Goal: Task Accomplishment & Management: Use online tool/utility

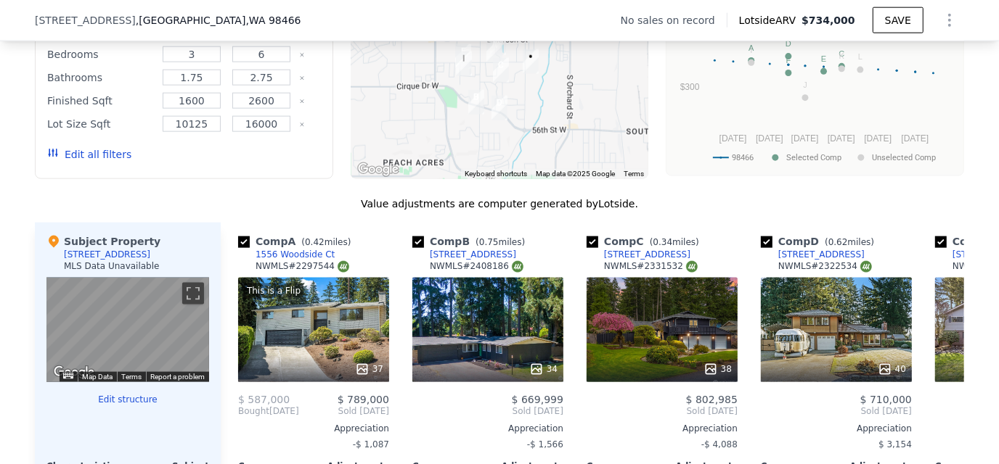
scroll to position [1518, 0]
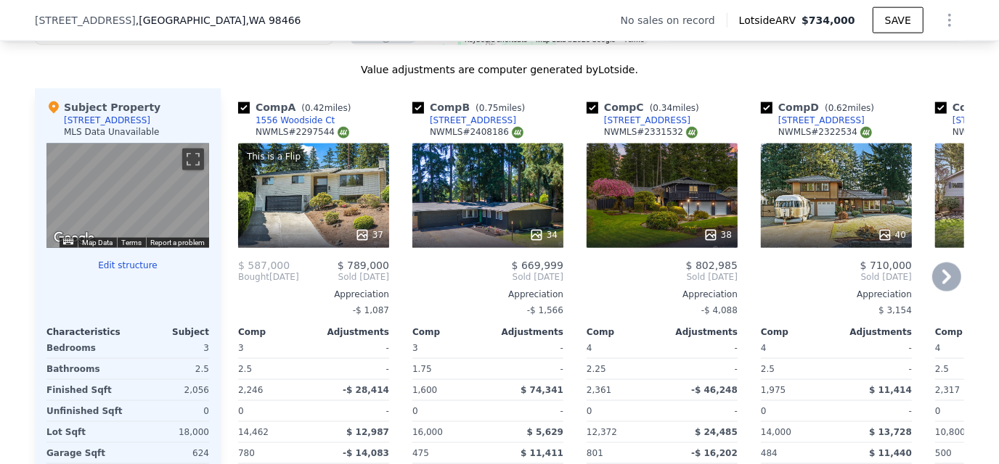
click at [320, 194] on div "This is a Flip 37" at bounding box center [313, 196] width 151 height 105
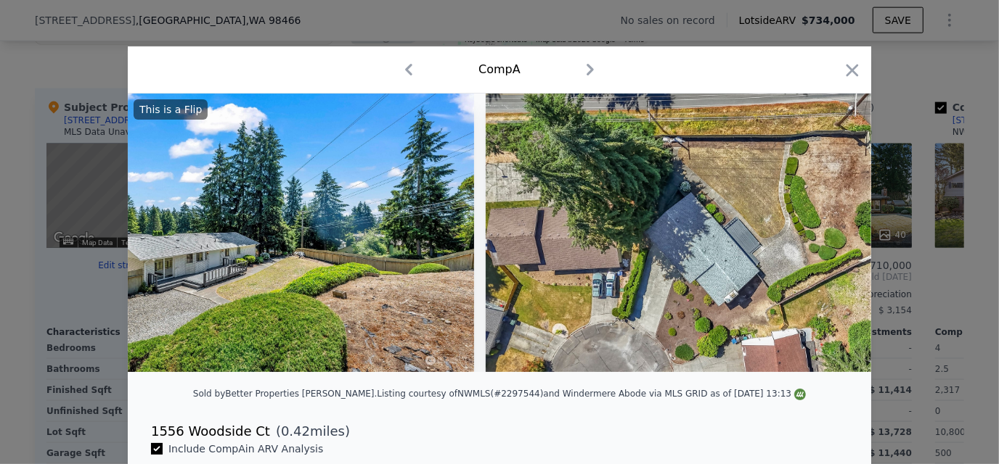
scroll to position [0, 14503]
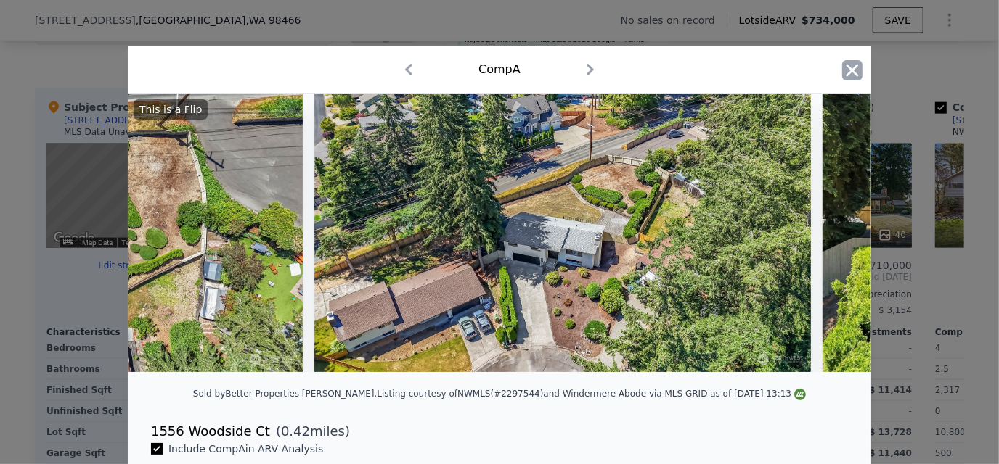
click at [850, 70] on icon "button" at bounding box center [852, 70] width 20 height 20
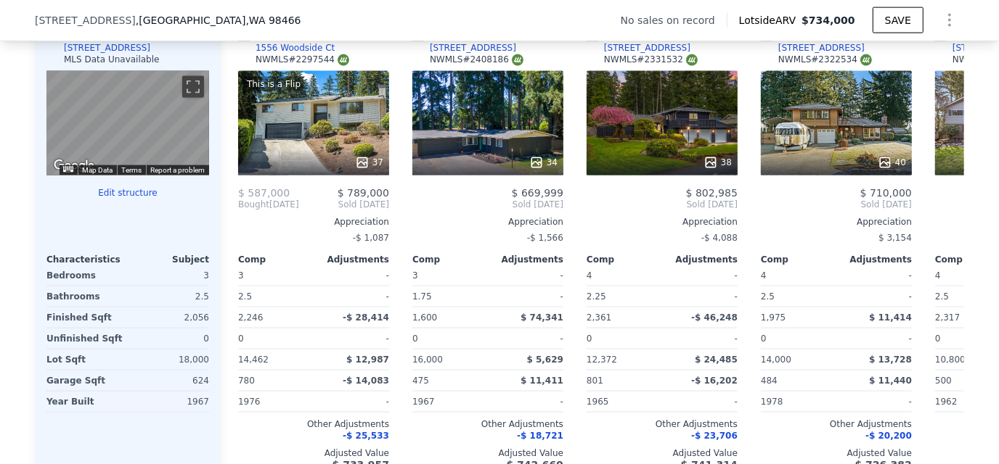
scroll to position [1518, 0]
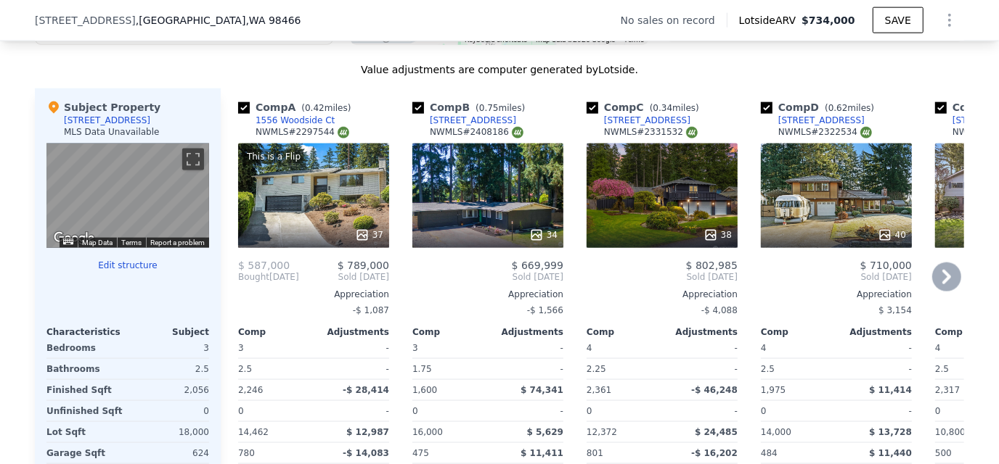
click at [936, 271] on icon at bounding box center [946, 277] width 29 height 29
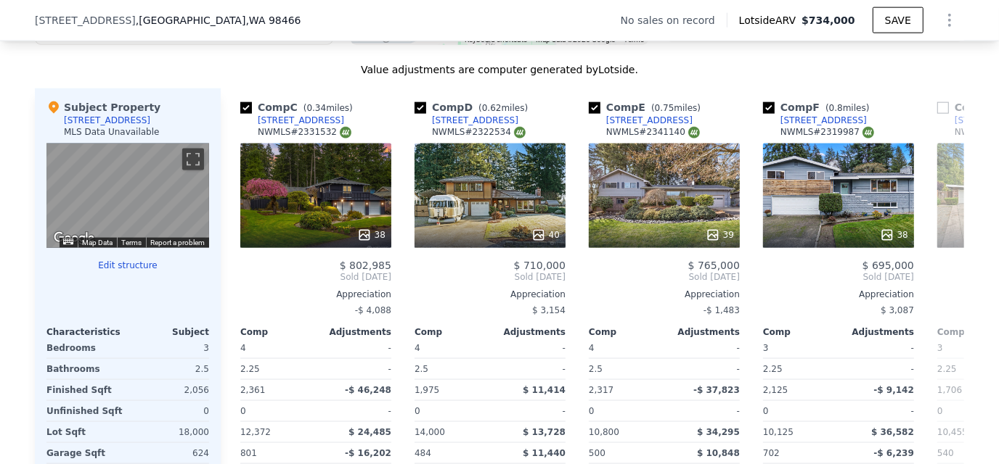
scroll to position [0, 348]
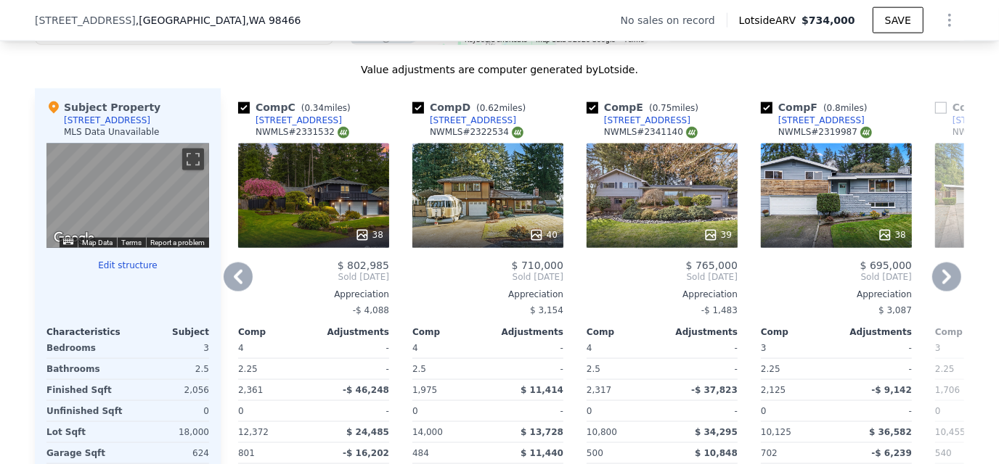
click at [935, 279] on icon at bounding box center [946, 277] width 29 height 29
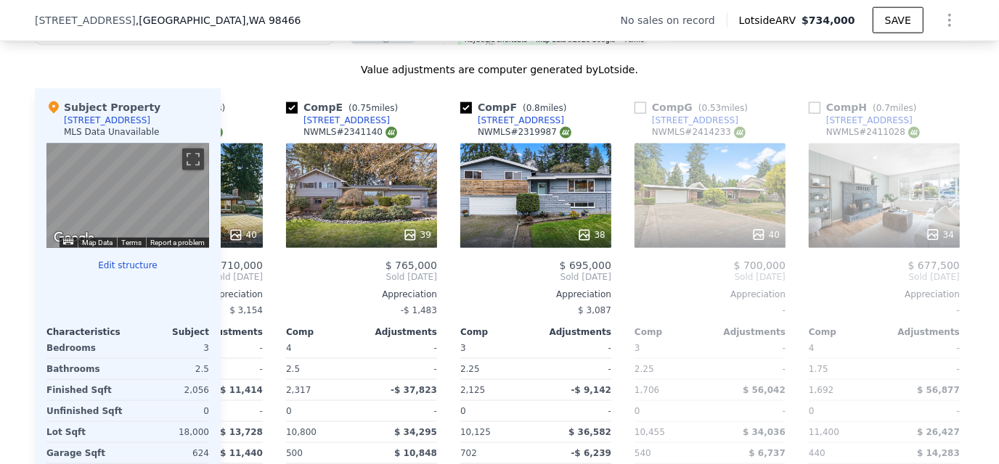
scroll to position [0, 697]
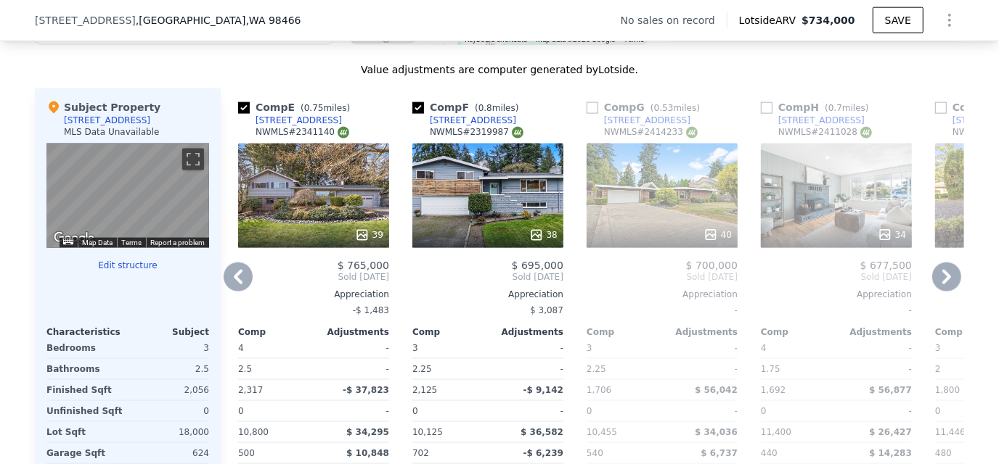
click at [935, 279] on icon at bounding box center [946, 277] width 29 height 29
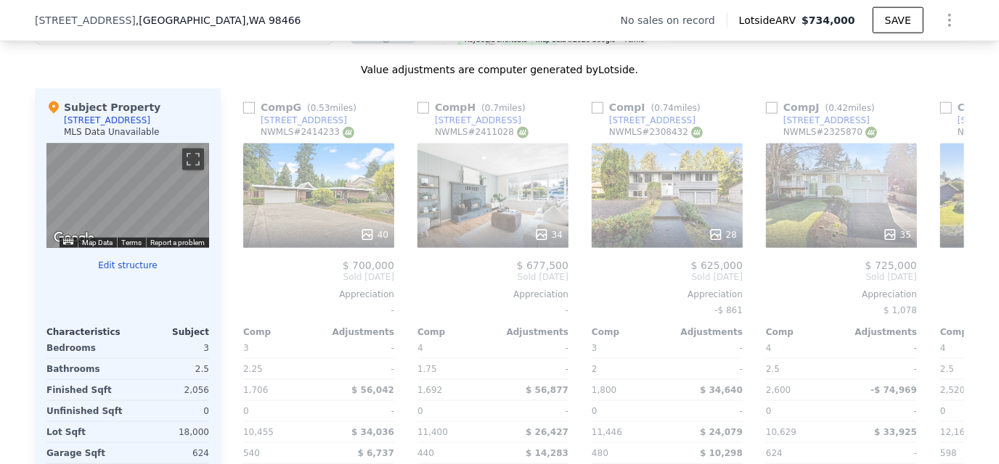
scroll to position [0, 1045]
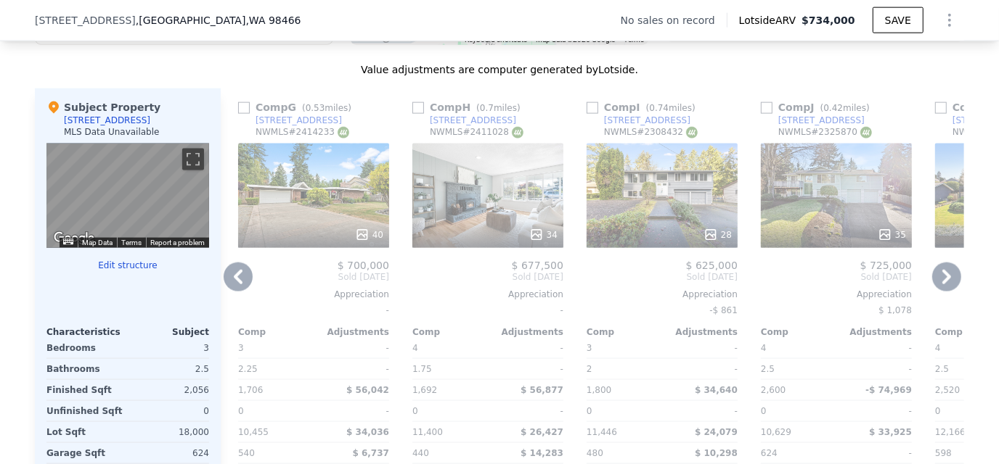
click at [951, 284] on icon at bounding box center [946, 277] width 29 height 29
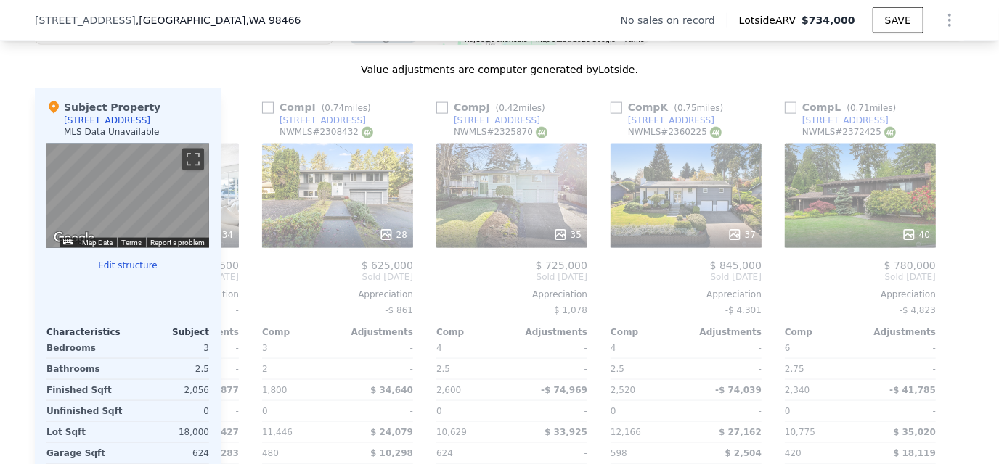
scroll to position [0, 1382]
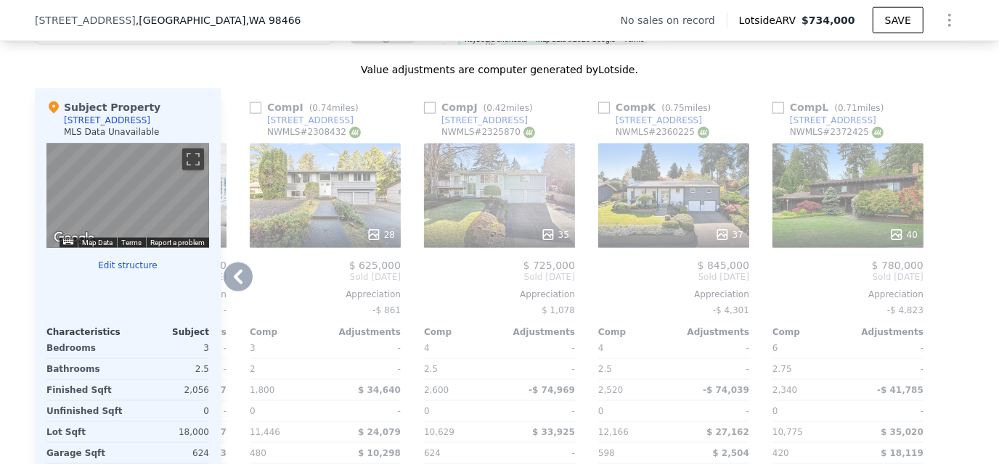
click at [238, 280] on icon at bounding box center [238, 277] width 29 height 29
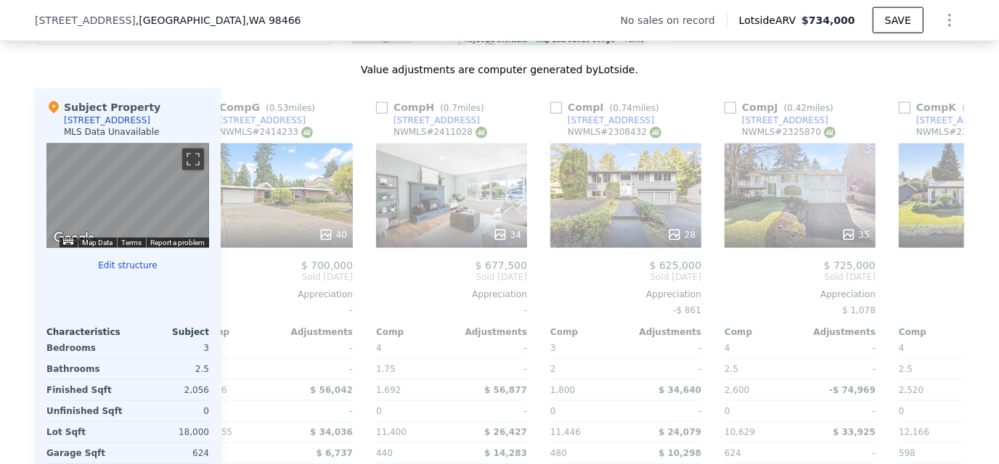
scroll to position [0, 1034]
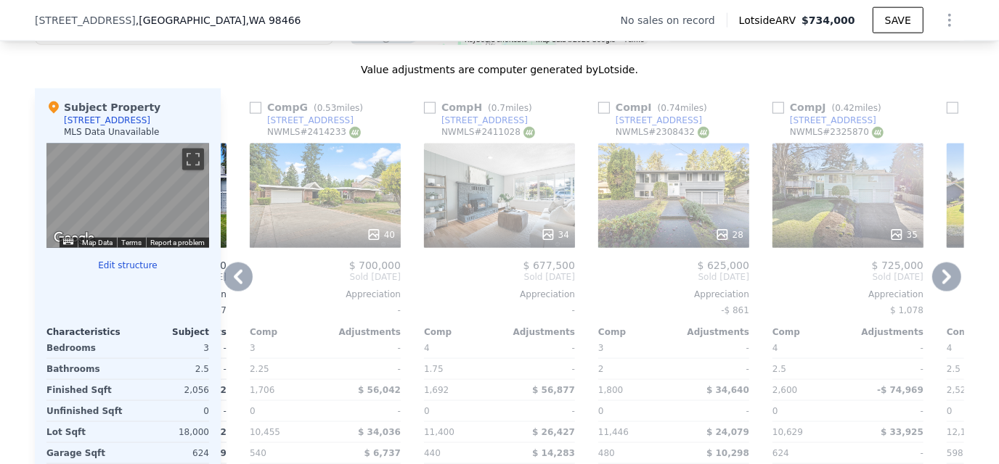
click at [238, 280] on icon at bounding box center [238, 277] width 29 height 29
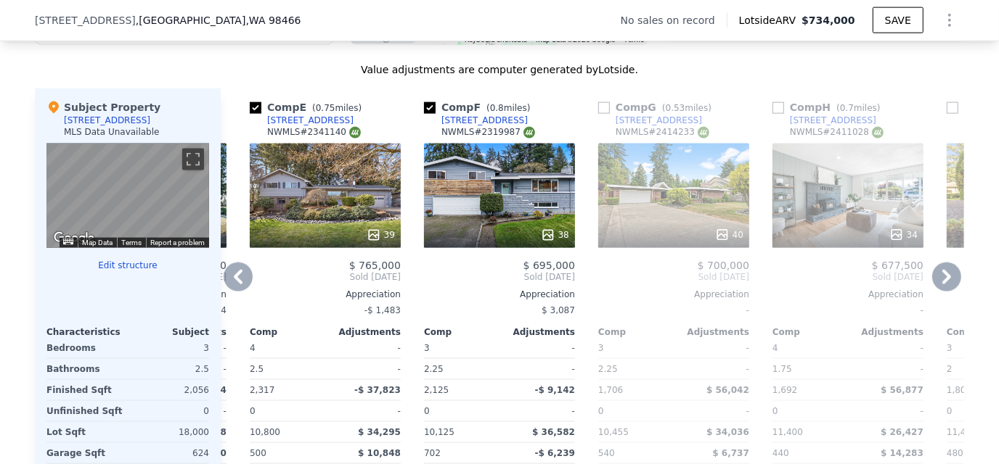
click at [238, 280] on icon at bounding box center [238, 277] width 29 height 29
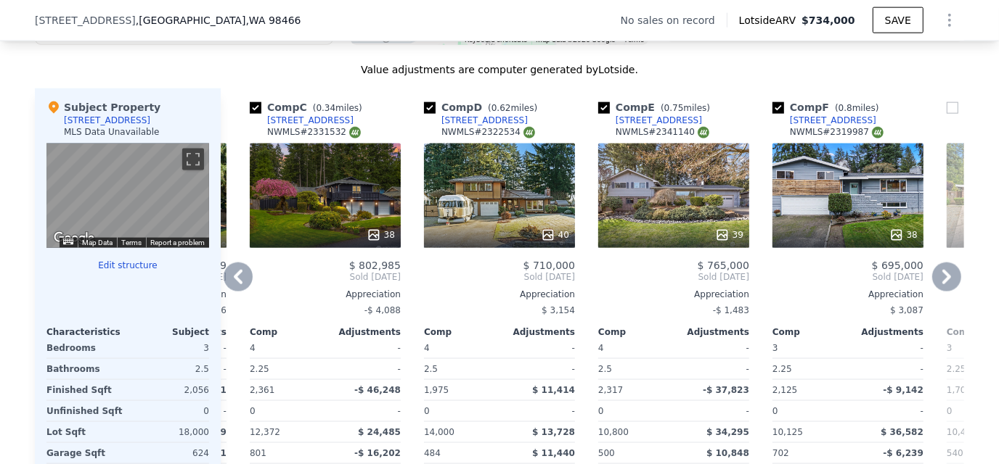
click at [238, 280] on icon at bounding box center [238, 277] width 29 height 29
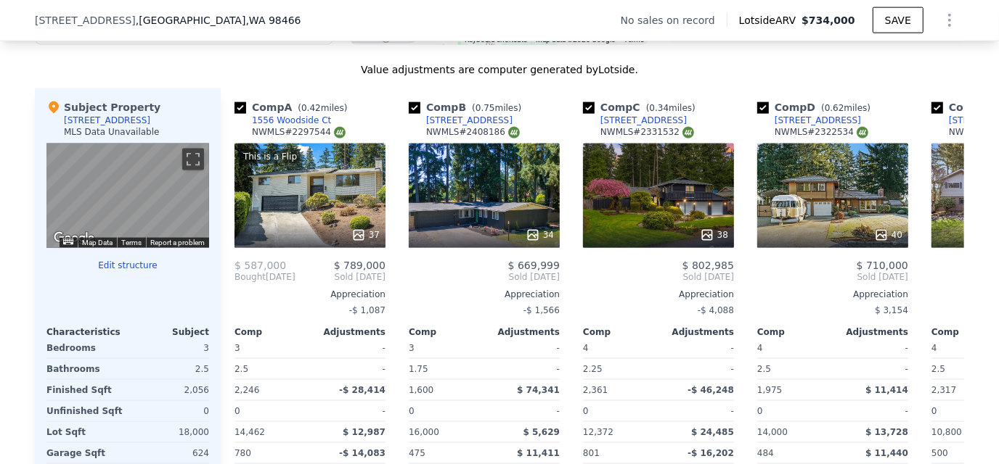
scroll to position [0, 0]
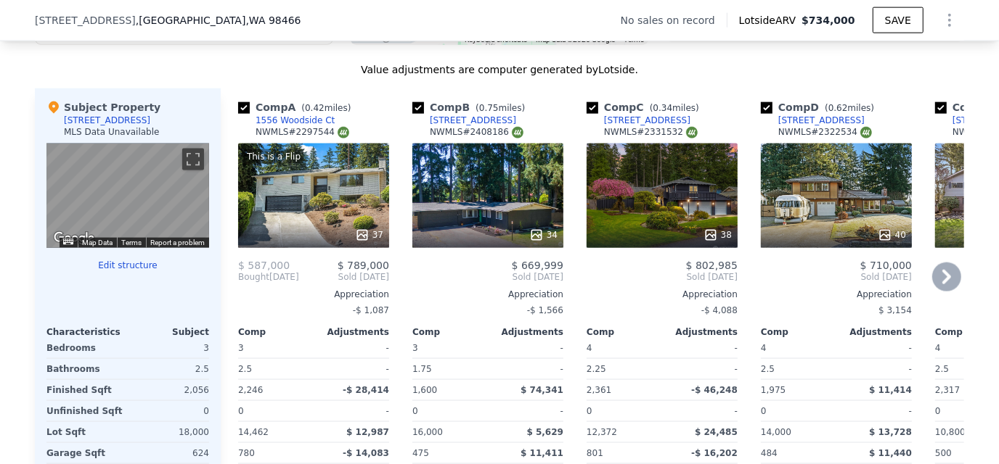
click at [515, 202] on div "34" at bounding box center [487, 196] width 151 height 105
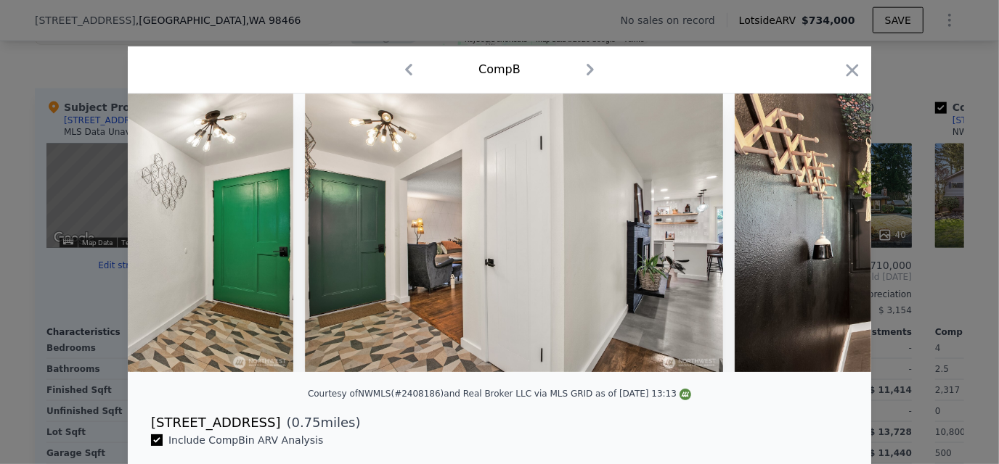
scroll to position [0, 7192]
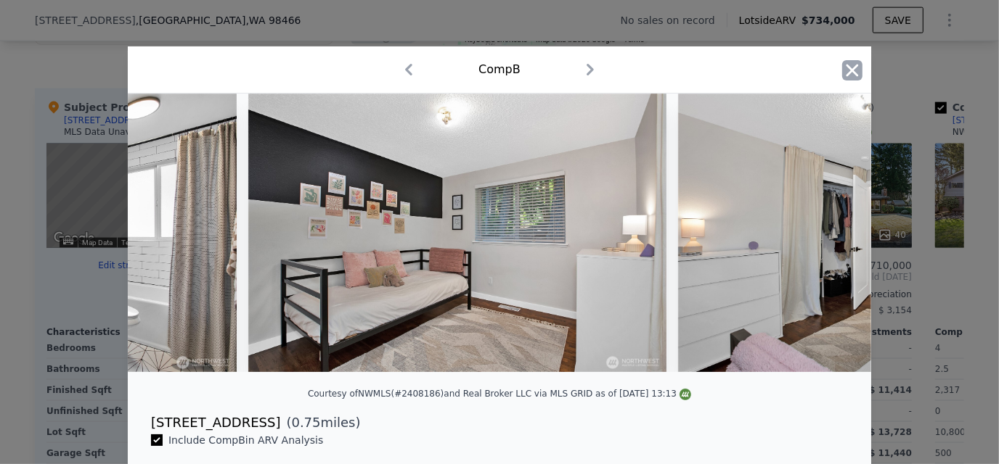
click at [854, 67] on icon "button" at bounding box center [852, 70] width 20 height 20
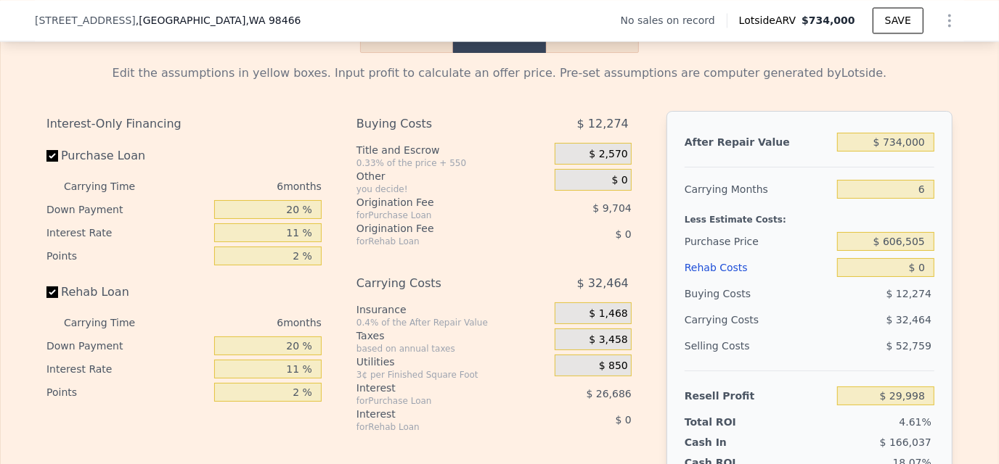
scroll to position [2244, 0]
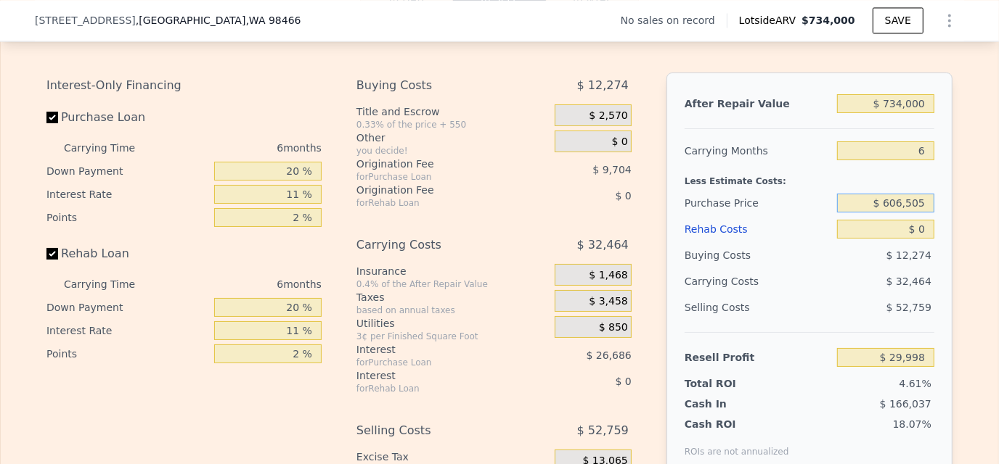
click at [893, 213] on input "$ 606,505" at bounding box center [885, 203] width 97 height 19
drag, startPoint x: 863, startPoint y: 214, endPoint x: 944, endPoint y: 216, distance: 80.6
click at [944, 216] on div "After Repair Value $ 734,000 Carrying Months 6 Less Estimate Costs: Purchase Pr…" at bounding box center [809, 275] width 286 height 404
type input "$ 495,000"
click at [901, 239] on input "$ 0" at bounding box center [885, 229] width 97 height 19
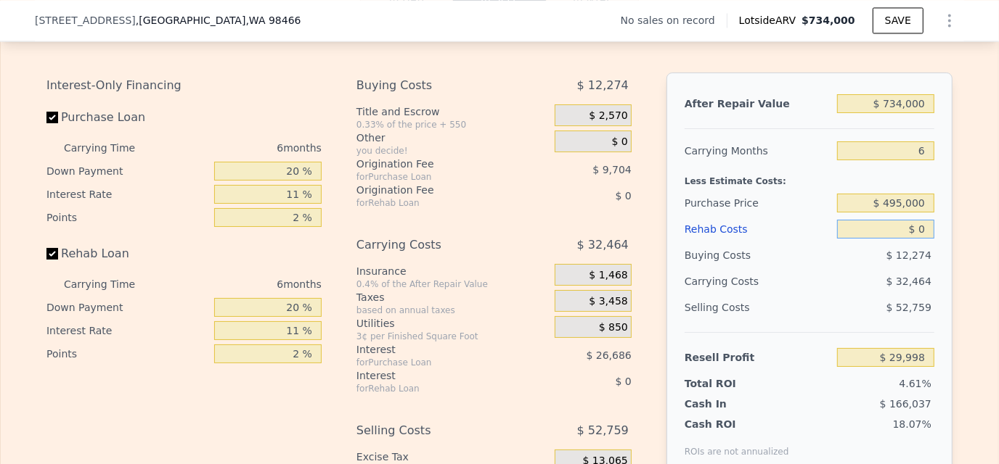
type input "$ 148,567"
type input "$ 10"
type input "$ 148,557"
type input "$ 100"
type input "$ 148,459"
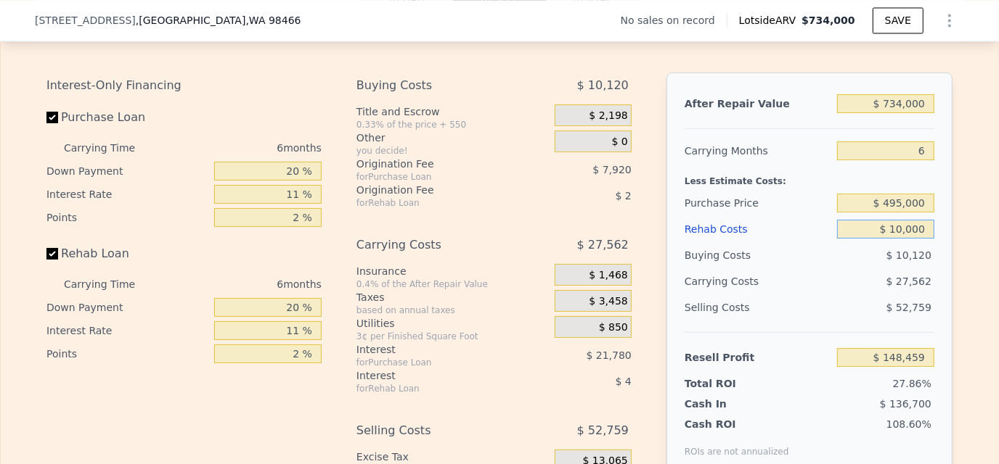
type input "$ 100,000"
type input "$ 42,569"
type input "$ 100,000"
click at [935, 300] on div "After Repair Value $ 734,000 Carrying Months 6 Less Estimate Costs: Purchase Pr…" at bounding box center [809, 275] width 286 height 404
click at [933, 191] on div "After Repair Value $ 734,000 Carrying Months 6 Less Estimate Costs: Purchase Pr…" at bounding box center [809, 275] width 286 height 404
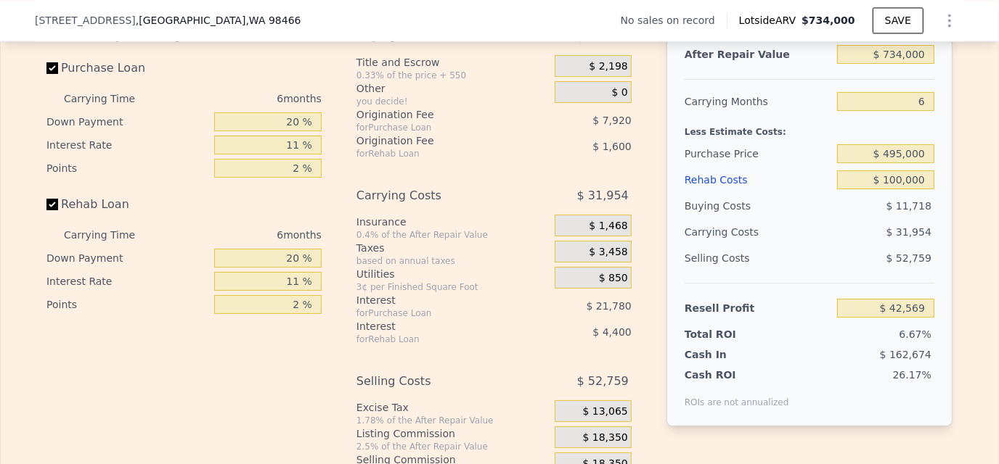
scroll to position [2317, 0]
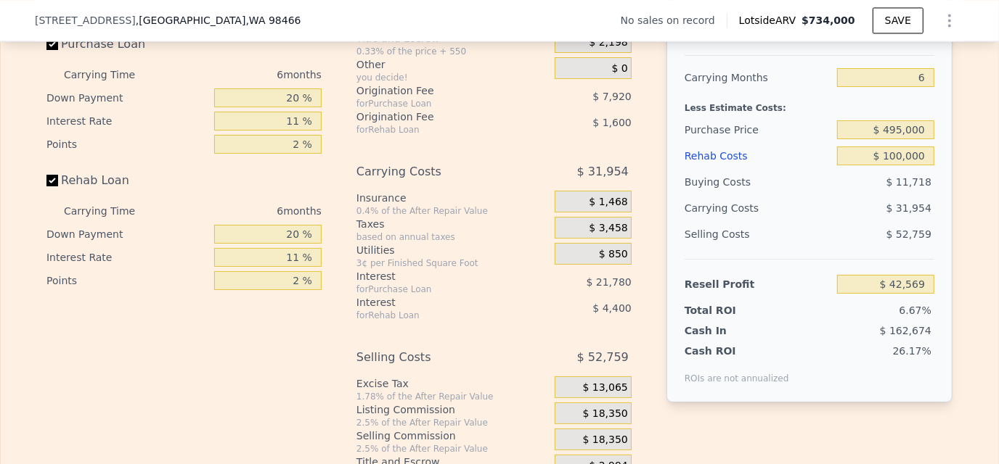
click at [562, 322] on div "$ 4,400" at bounding box center [577, 308] width 107 height 26
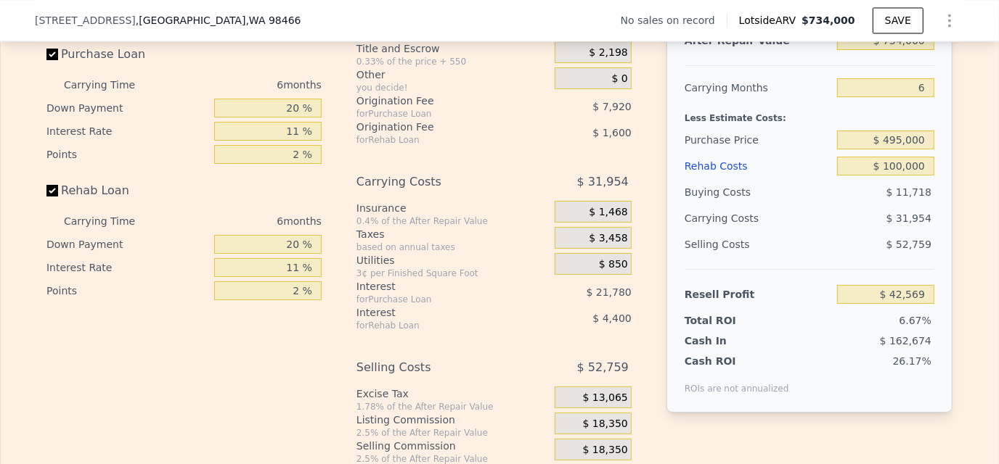
scroll to position [2462, 0]
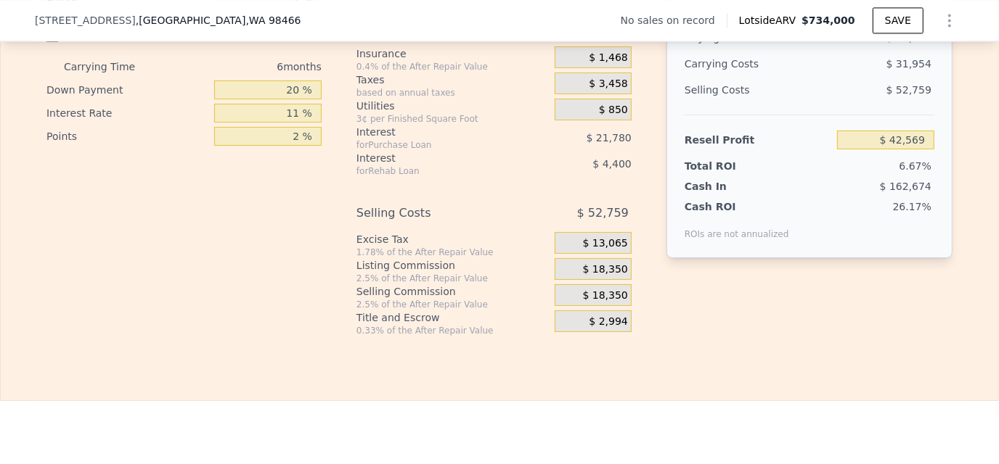
click at [618, 303] on span "$ 18,350" at bounding box center [605, 296] width 45 height 13
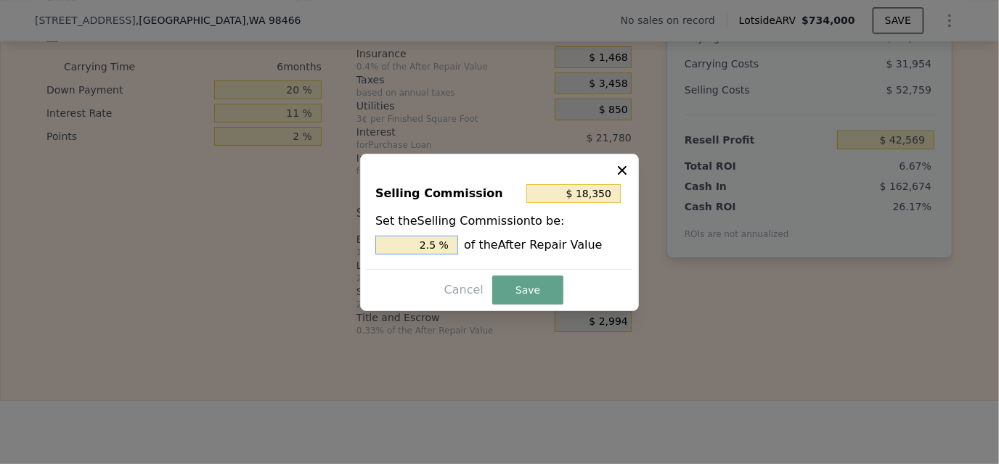
drag, startPoint x: 415, startPoint y: 242, endPoint x: 506, endPoint y: 240, distance: 90.8
click at [506, 240] on div "2.5 % of the After Repair Value" at bounding box center [499, 245] width 248 height 19
type input "$ 7,340"
type input "1. %"
type input "$ 11,010"
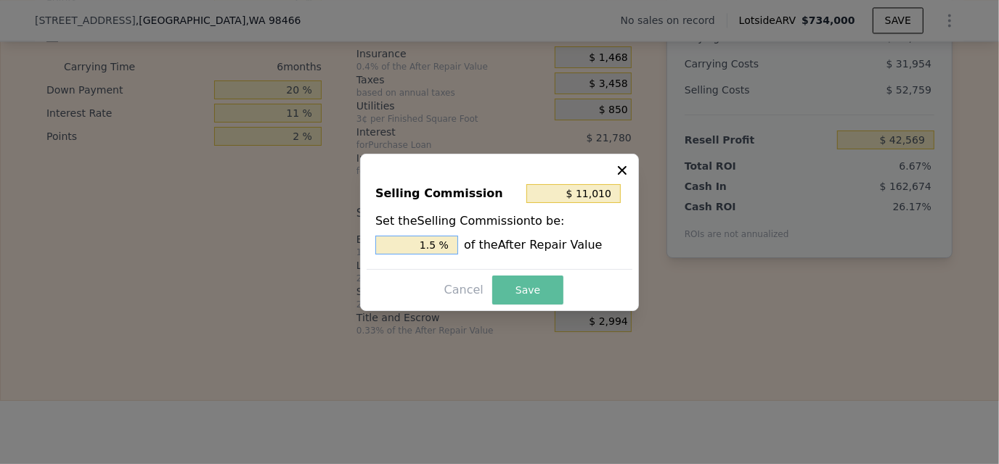
type input "1.5 %"
click at [547, 298] on button "Save" at bounding box center [527, 290] width 71 height 29
type input "$ 49,909"
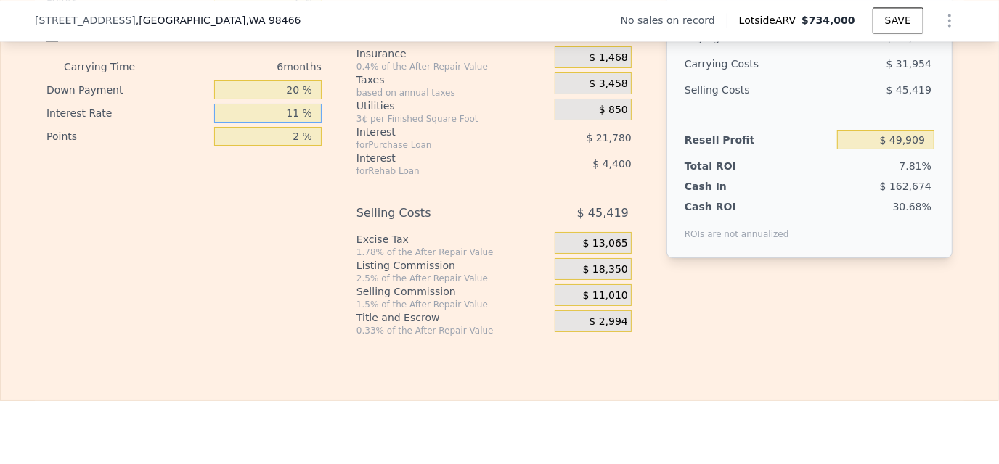
drag, startPoint x: 281, startPoint y: 129, endPoint x: 364, endPoint y: 129, distance: 82.7
click at [364, 129] on div "Interest-Only Financing Purchase Loan Carrying Time 6 months Down Payment 20 % …" at bounding box center [499, 96] width 906 height 482
type input "10 %"
type input "$ 50,305"
type input "10 %"
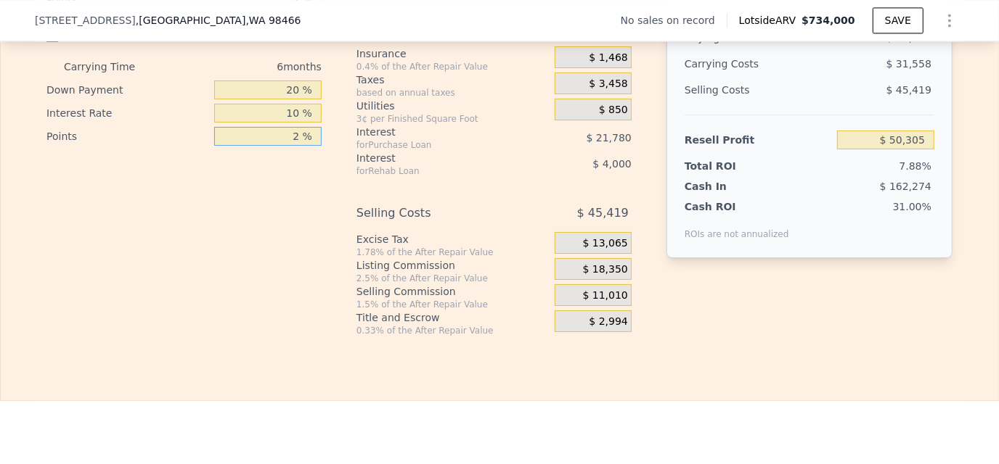
drag, startPoint x: 274, startPoint y: 148, endPoint x: 311, endPoint y: 148, distance: 37.7
click at [311, 146] on input "2 %" at bounding box center [267, 136] width 107 height 19
type input "1 %"
type input "$ 51,105"
type input "1.5 %"
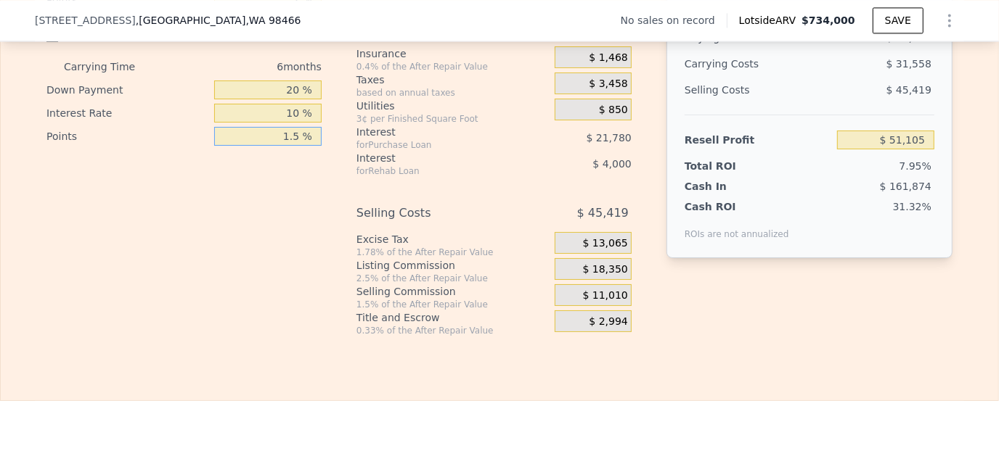
type input "$ 50,705"
type input "1.5 %"
click at [274, 187] on div "Interest-Only Financing Purchase Loan Carrying Time 6 months Down Payment 20 % …" at bounding box center [189, 96] width 287 height 482
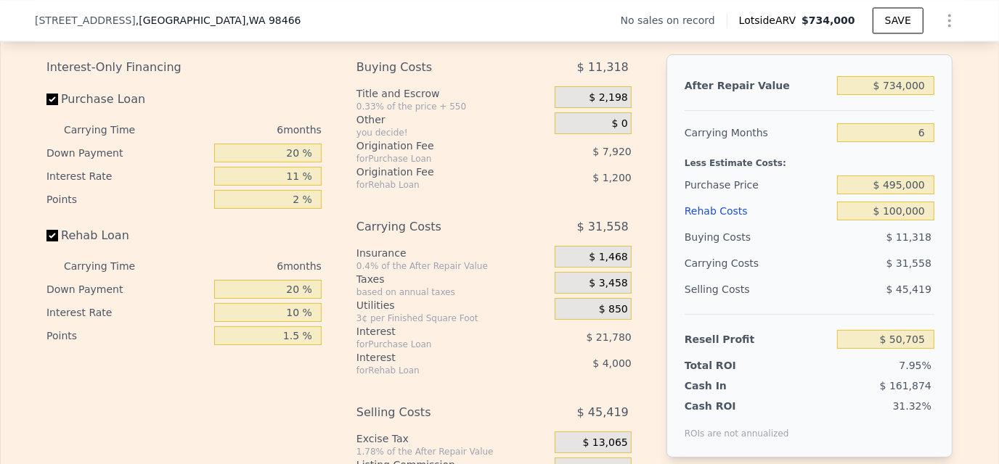
scroll to position [2244, 0]
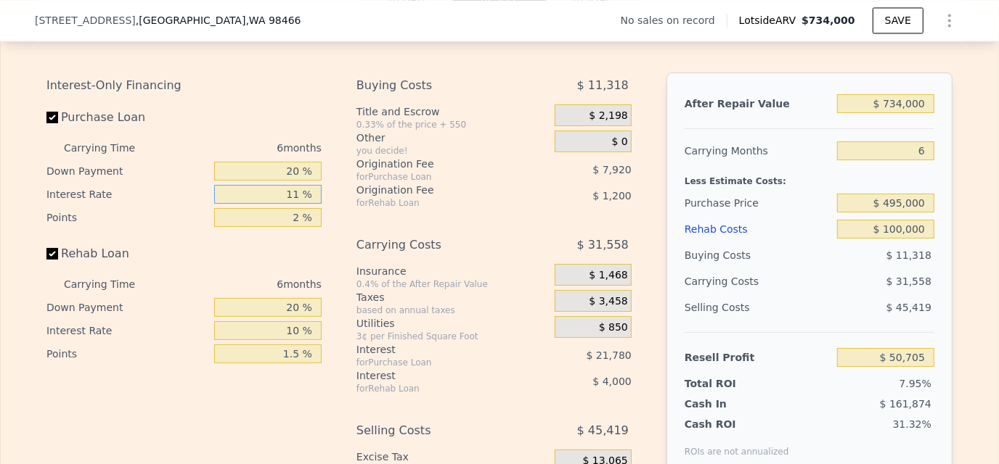
drag, startPoint x: 282, startPoint y: 205, endPoint x: 353, endPoint y: 210, distance: 71.3
click at [353, 210] on div "Interest-Only Financing Purchase Loan Carrying Time 6 months Down Payment 20 % …" at bounding box center [499, 314] width 906 height 482
type input "10 %"
type input "$ 52,685"
type input "10 %"
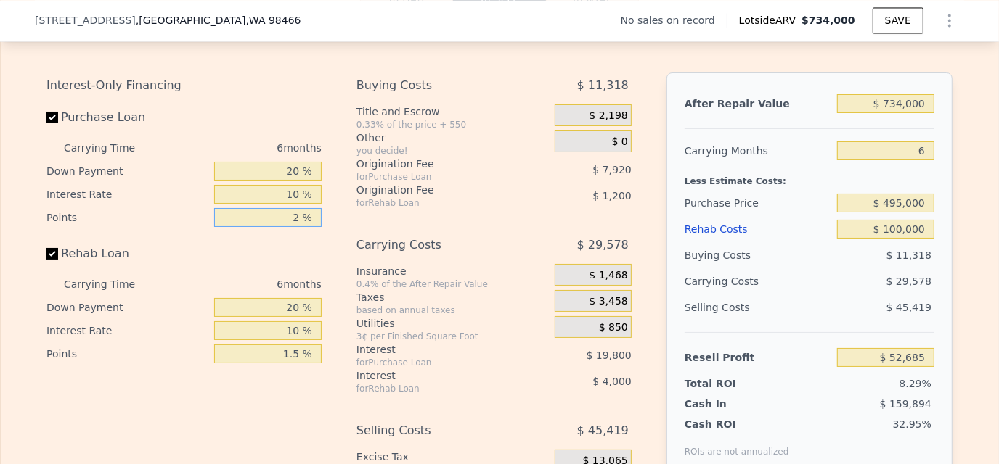
drag, startPoint x: 290, startPoint y: 231, endPoint x: 410, endPoint y: 242, distance: 120.3
click at [390, 237] on div "Interest-Only Financing Purchase Loan Carrying Time 6 months Down Payment 20 % …" at bounding box center [499, 314] width 906 height 482
type input "1. %"
type input "$ 56,645"
type input "1.5 %"
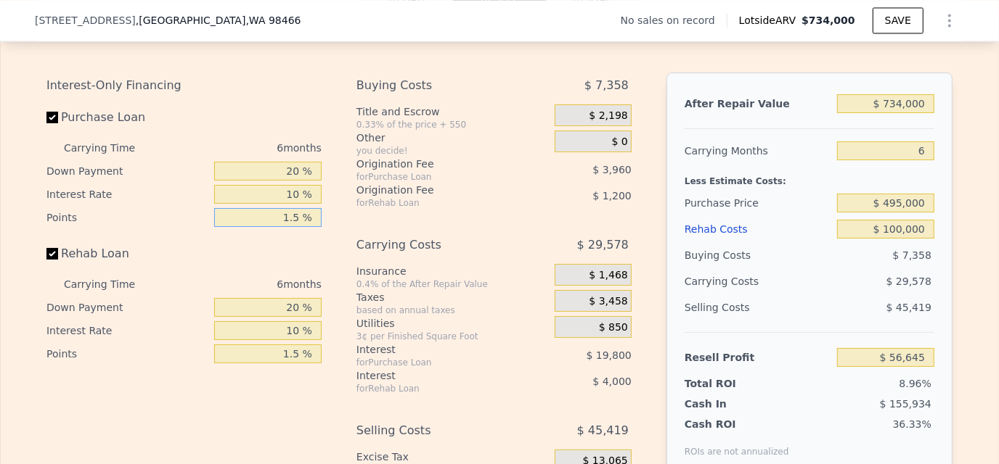
type input "$ 54,665"
type input "1.5 %"
click at [402, 242] on div "Buying Costs $ 9,338 Title and Escrow 0.33% of the price + 550 $ 2,198 Other yo…" at bounding box center [493, 314] width 275 height 482
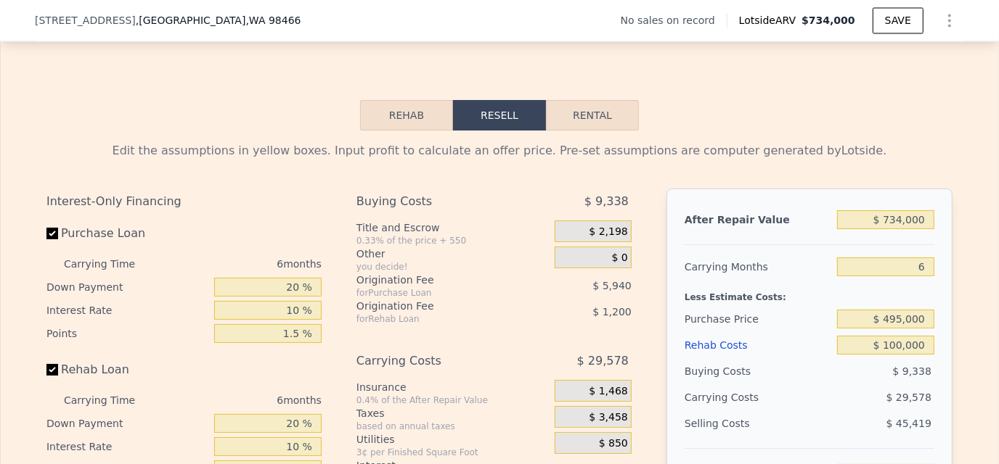
scroll to position [1663, 0]
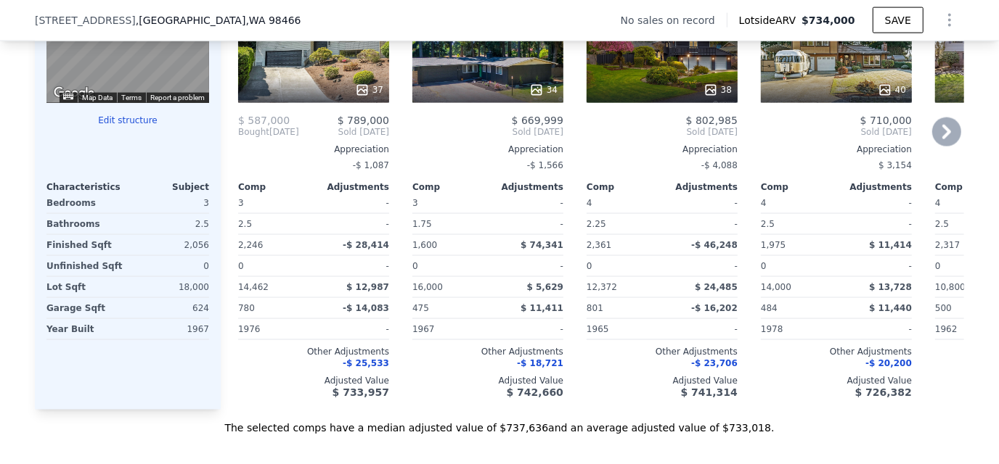
type input "$ 0"
type input "$ 29,998"
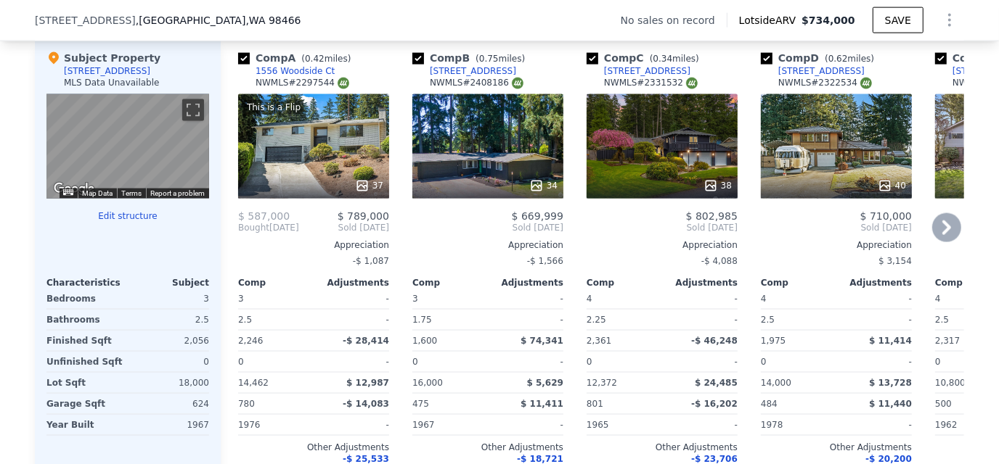
scroll to position [1591, 0]
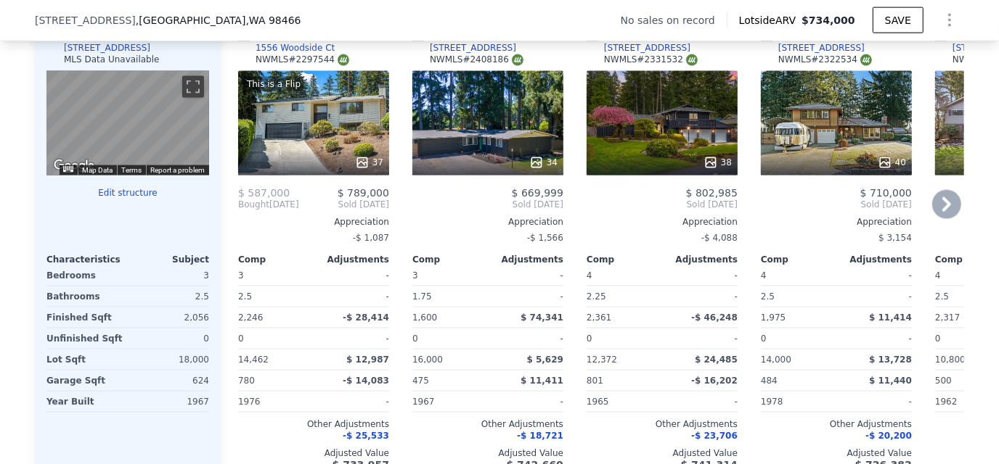
click at [946, 210] on icon at bounding box center [946, 204] width 29 height 29
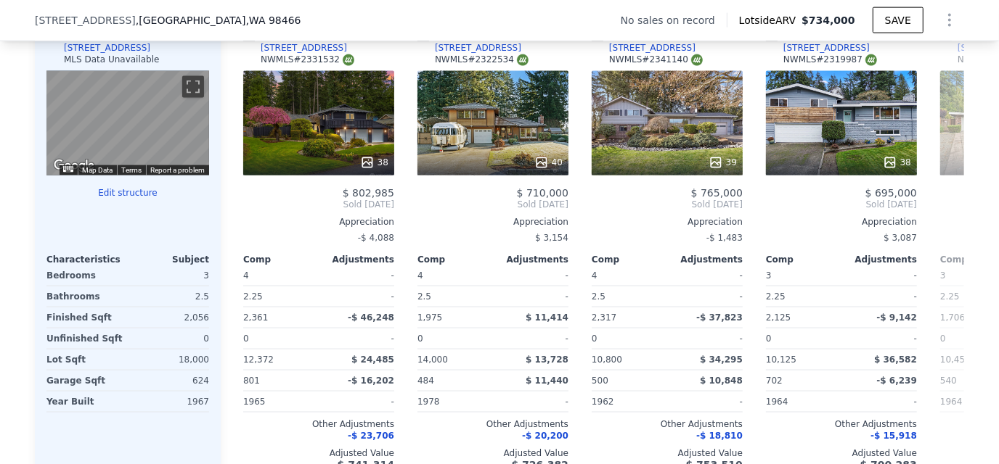
scroll to position [0, 348]
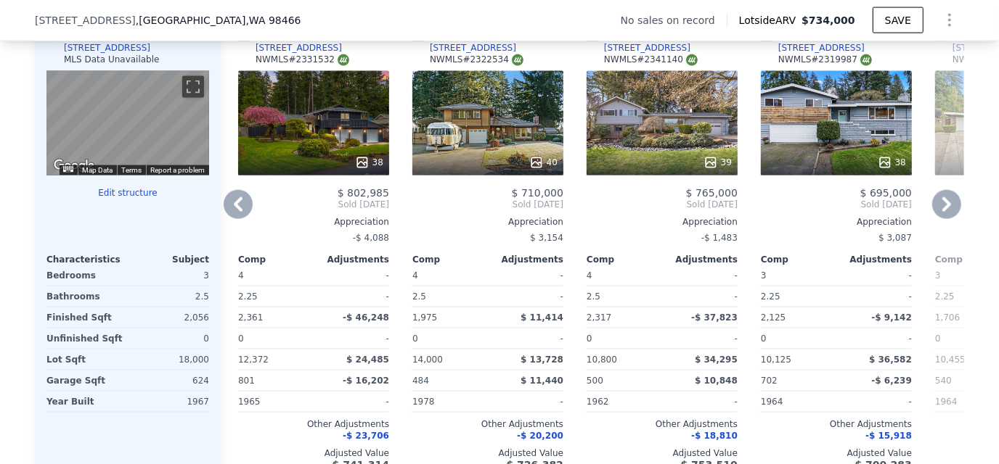
click at [946, 210] on icon at bounding box center [946, 204] width 29 height 29
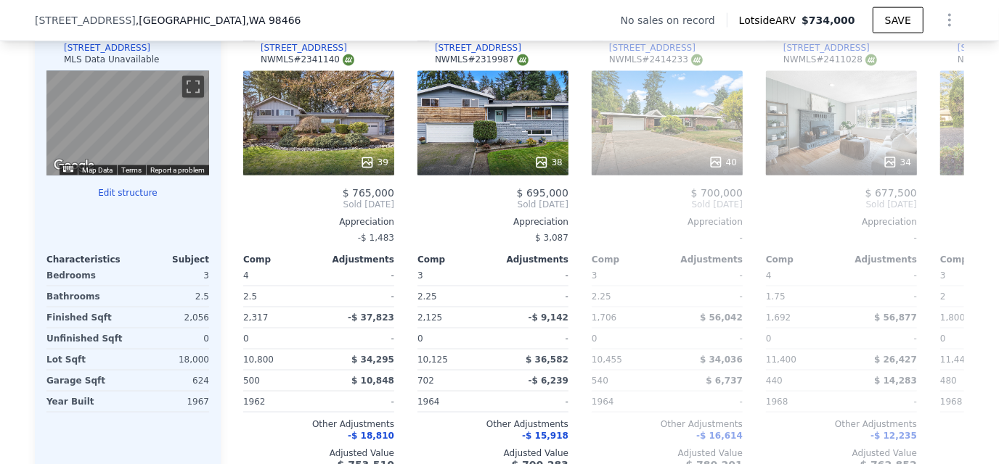
scroll to position [0, 697]
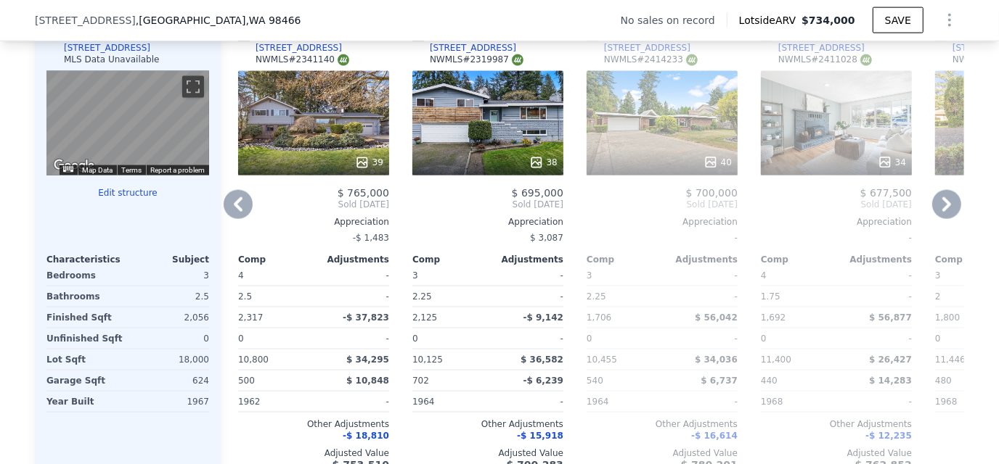
click at [240, 213] on icon at bounding box center [238, 204] width 29 height 29
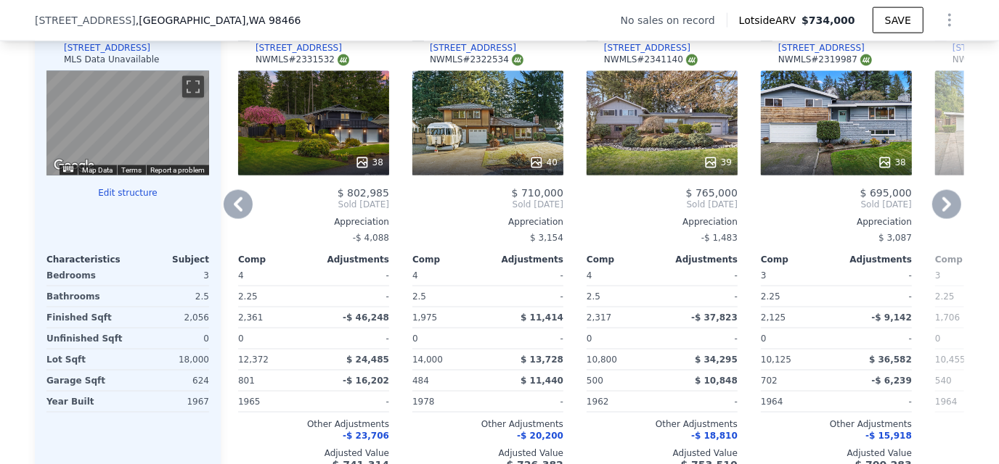
scroll to position [1518, 0]
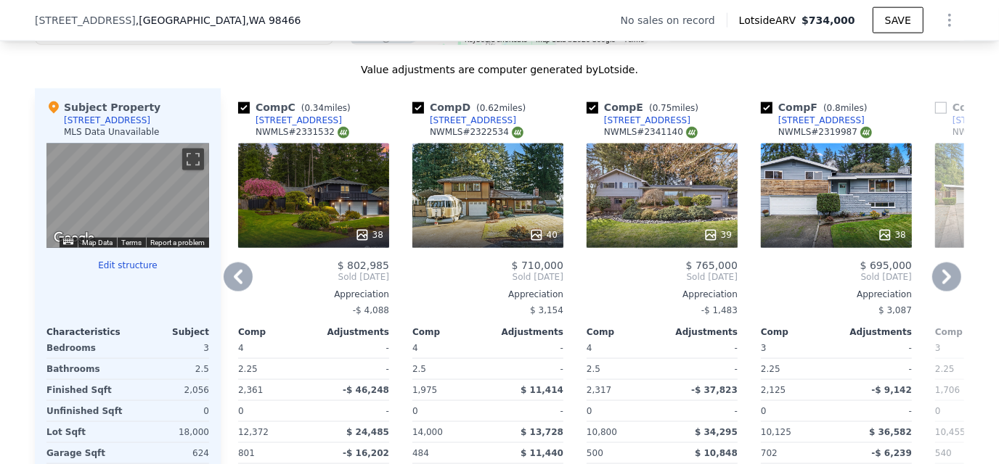
click at [229, 286] on icon at bounding box center [238, 277] width 29 height 29
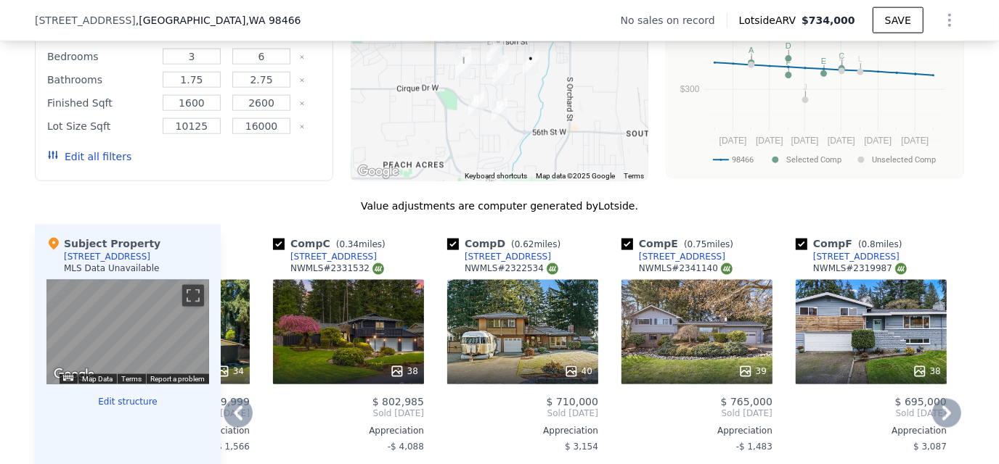
scroll to position [1373, 0]
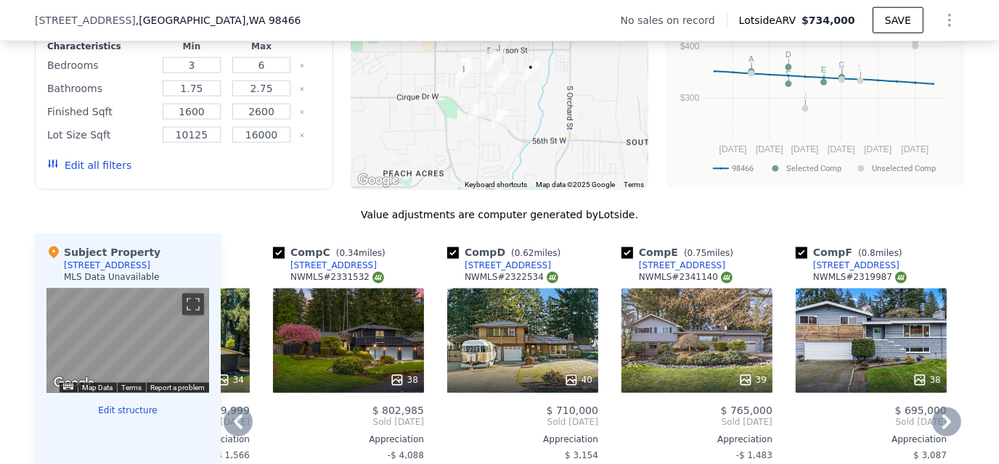
click at [231, 420] on icon at bounding box center [238, 422] width 29 height 29
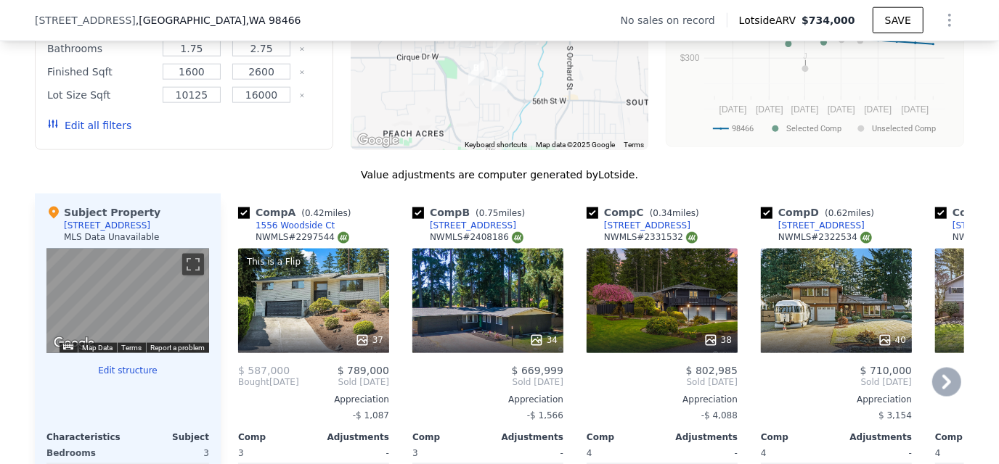
scroll to position [1446, 0]
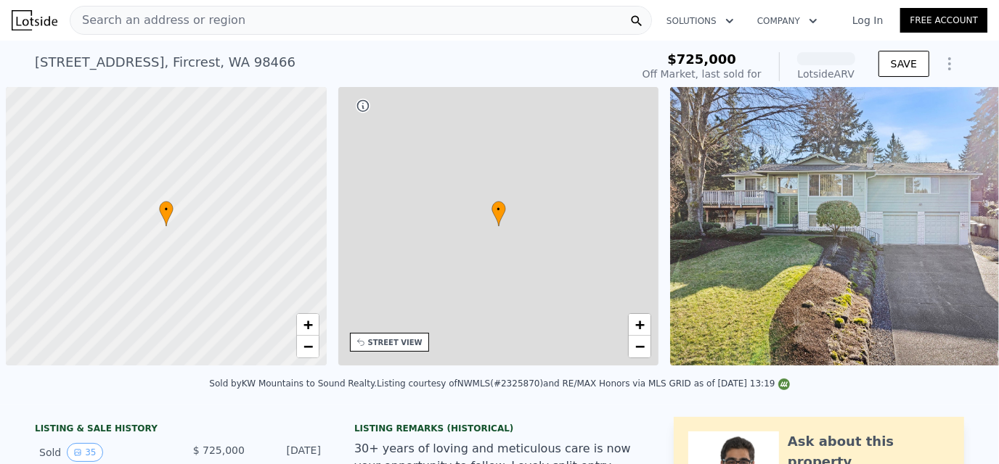
scroll to position [0, 5]
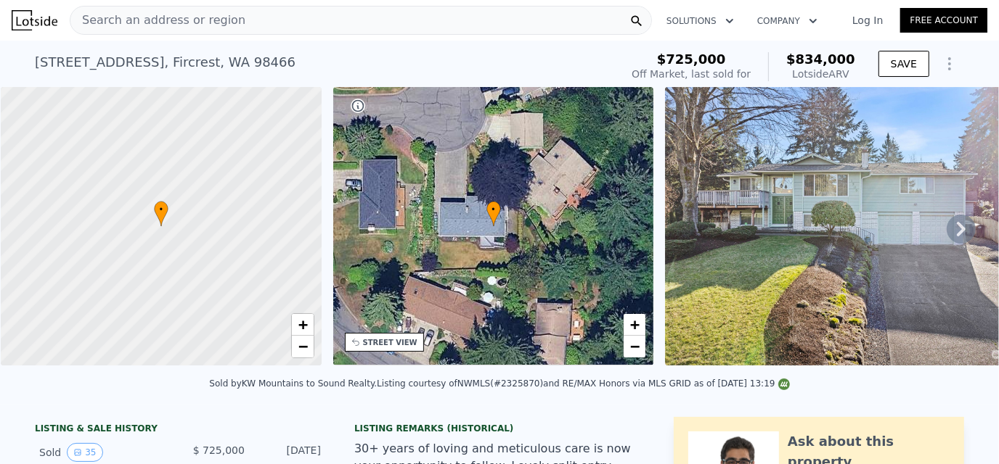
click at [946, 232] on icon at bounding box center [960, 229] width 29 height 29
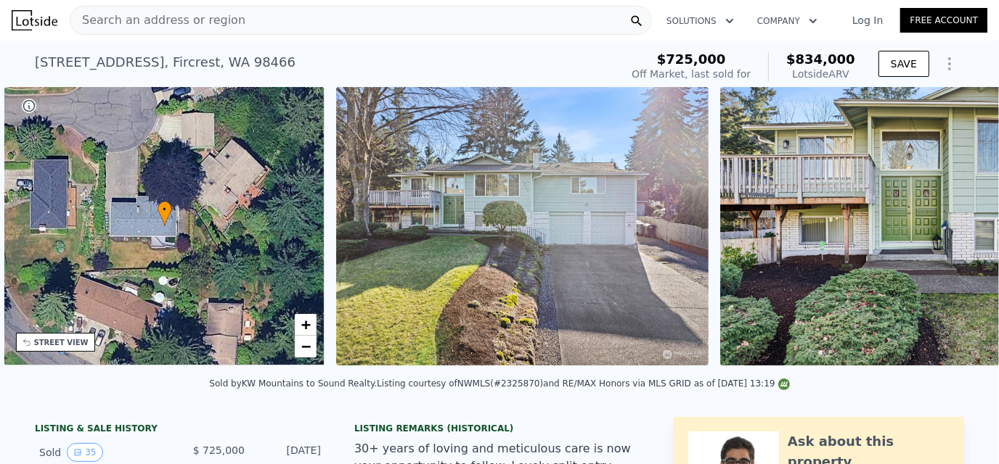
scroll to position [0, 337]
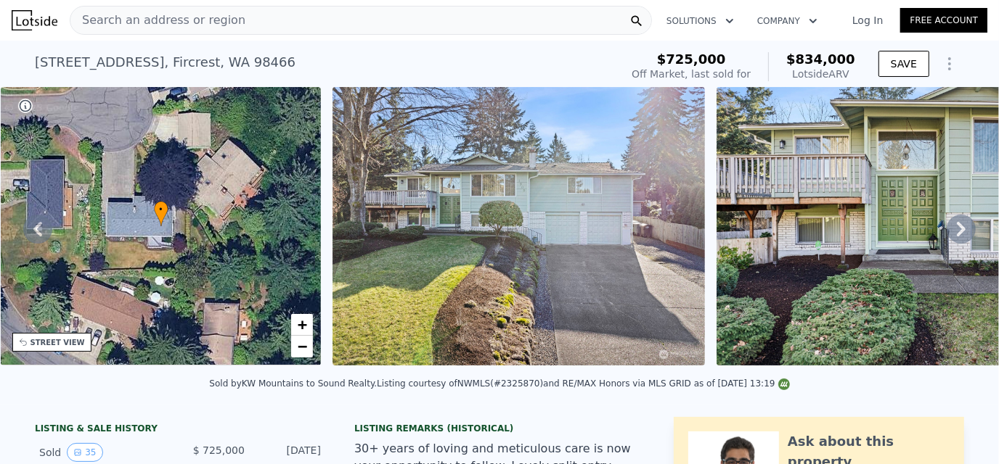
click at [946, 237] on icon at bounding box center [960, 229] width 29 height 29
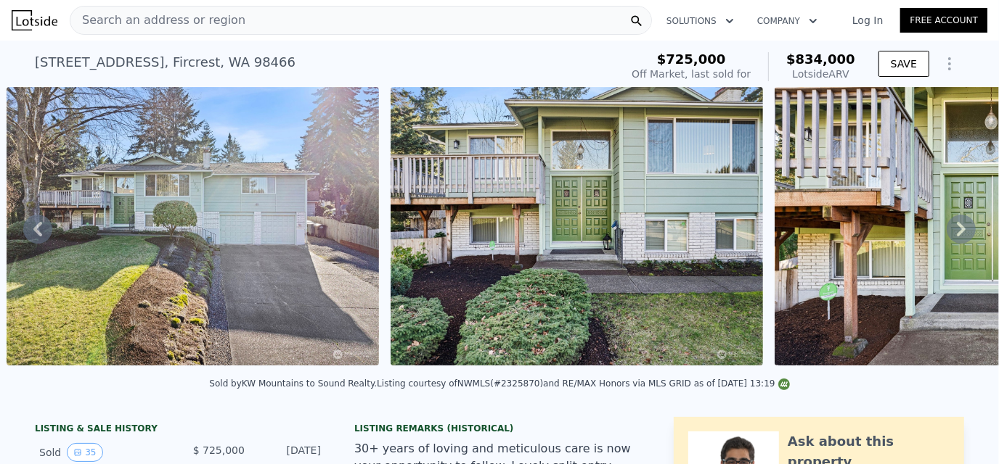
click at [946, 237] on icon at bounding box center [960, 229] width 29 height 29
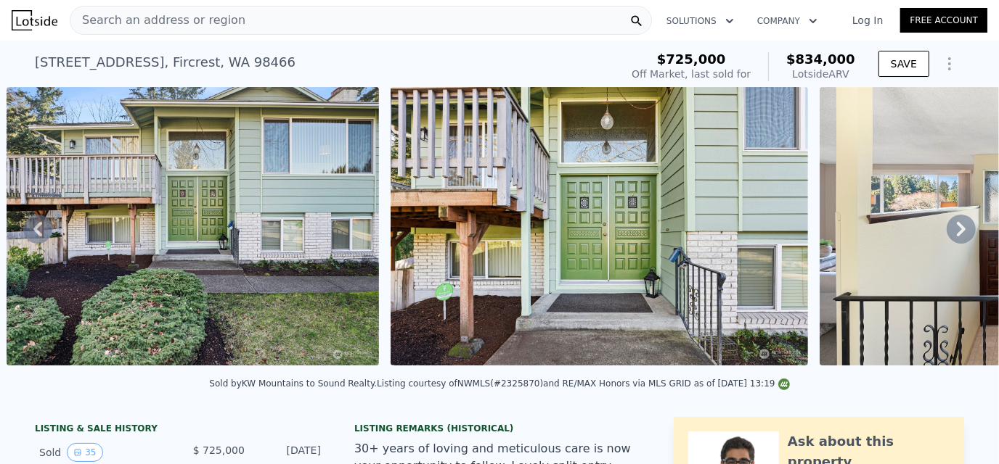
click at [946, 237] on icon at bounding box center [960, 229] width 29 height 29
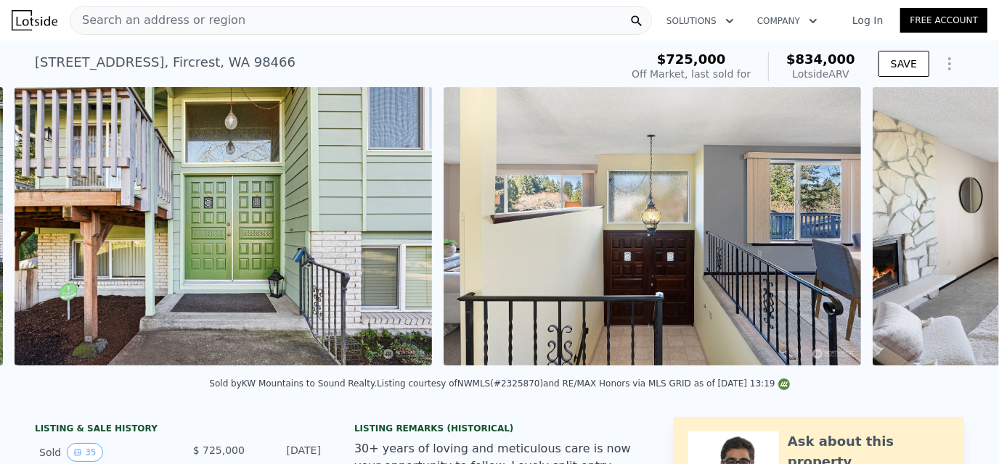
scroll to position [0, 1431]
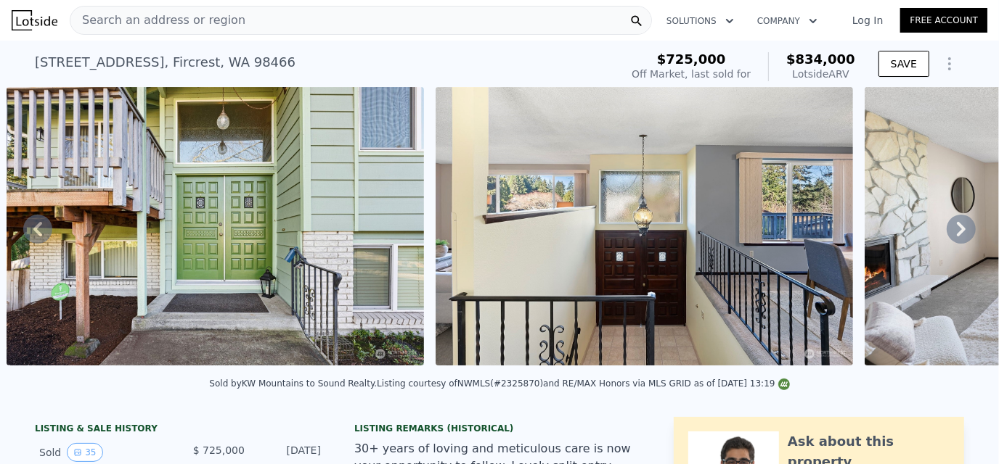
click at [953, 225] on icon at bounding box center [960, 229] width 29 height 29
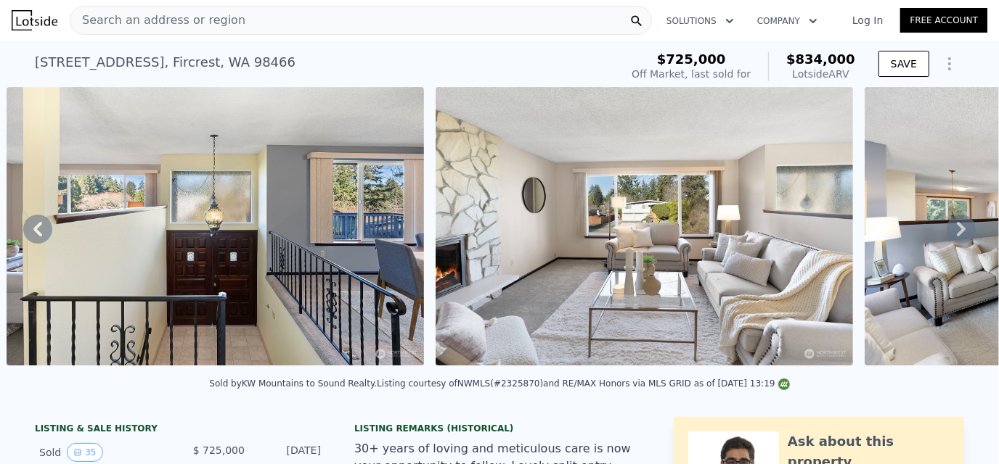
click at [953, 230] on icon at bounding box center [960, 229] width 29 height 29
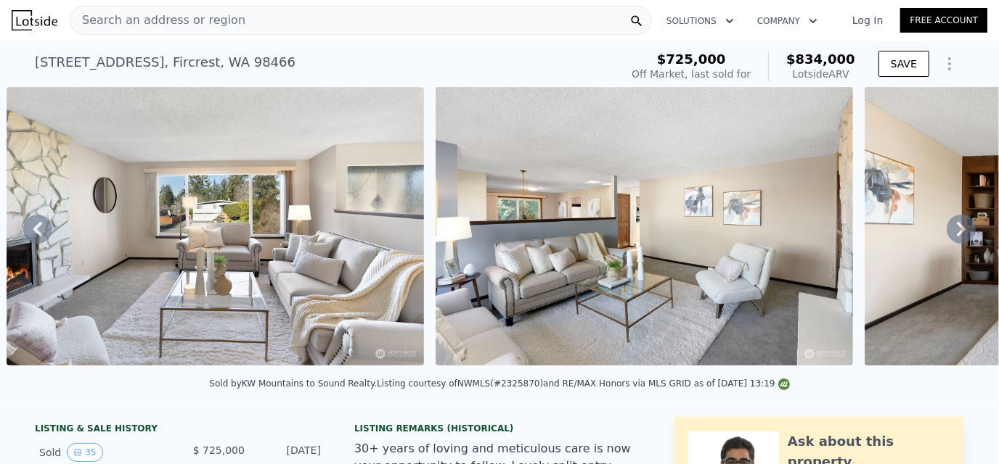
click at [953, 230] on icon at bounding box center [960, 229] width 29 height 29
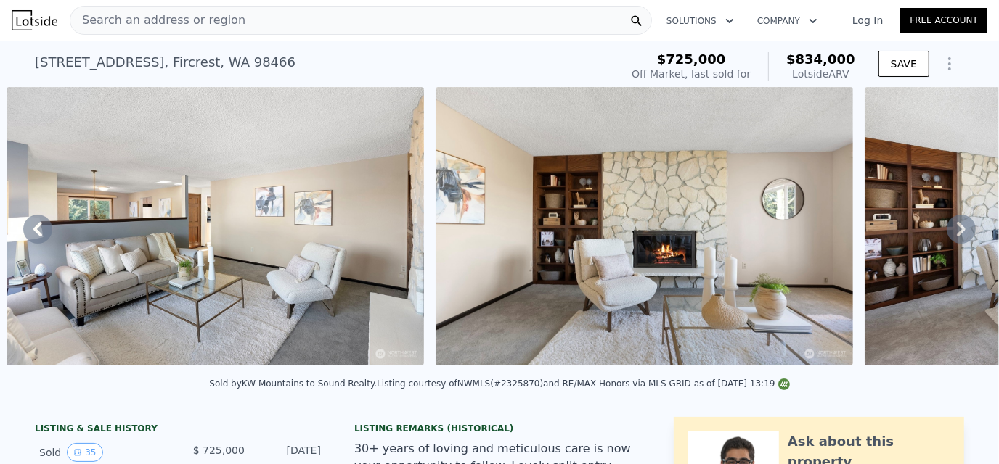
click at [953, 230] on icon at bounding box center [960, 229] width 29 height 29
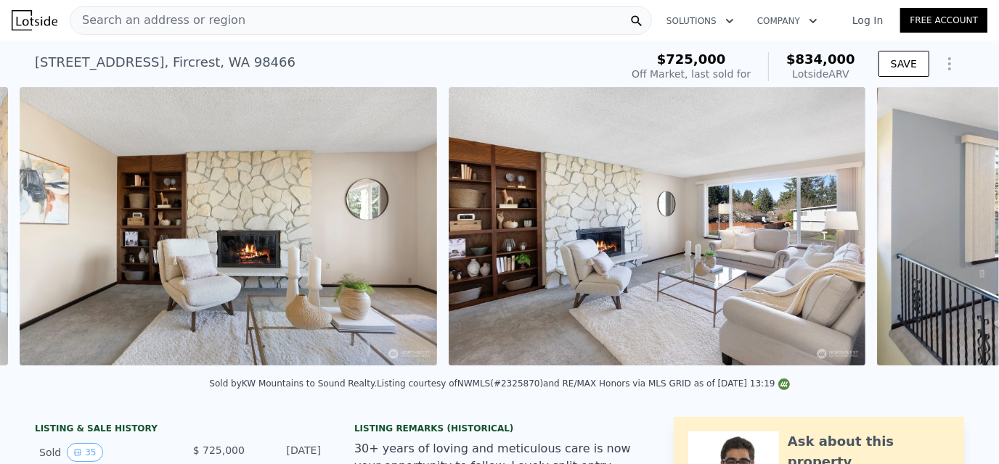
scroll to position [0, 3147]
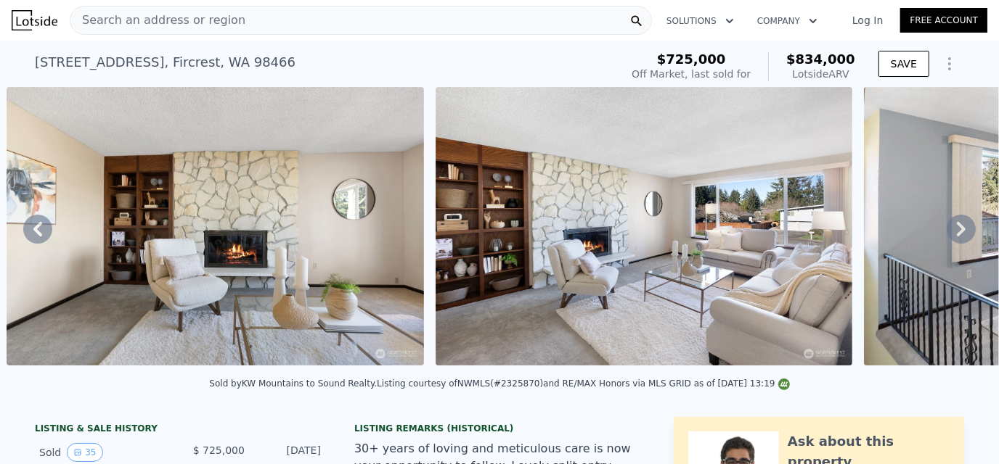
click at [953, 230] on icon at bounding box center [960, 229] width 29 height 29
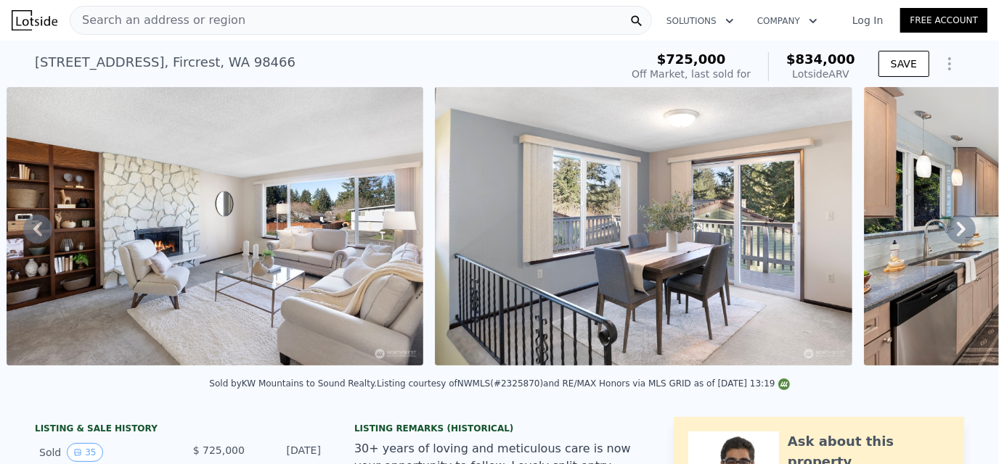
click at [953, 230] on icon at bounding box center [960, 229] width 29 height 29
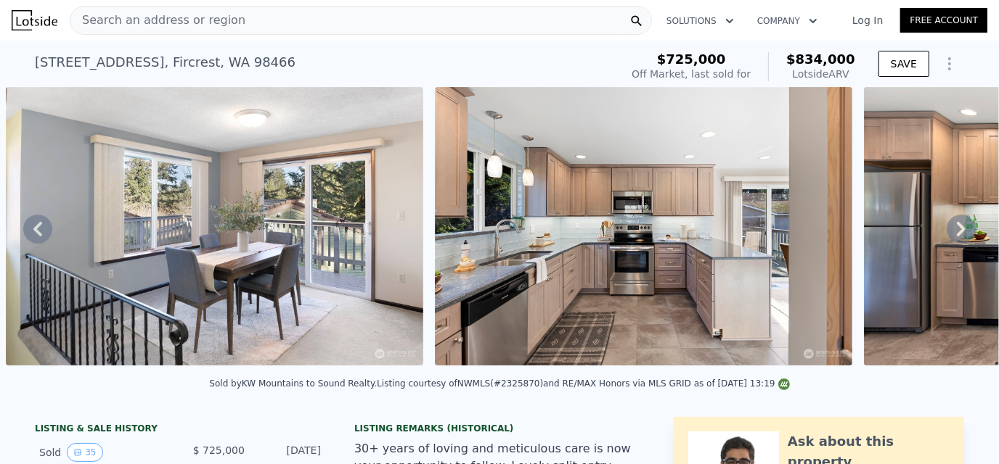
click at [953, 230] on icon at bounding box center [960, 229] width 29 height 29
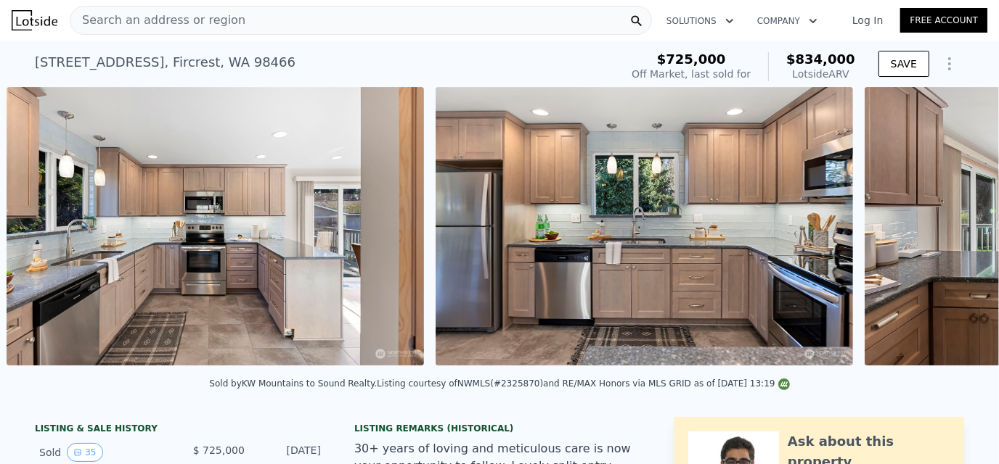
scroll to position [0, 4434]
click at [953, 230] on div "• + − • + − STREET VIEW Loading... SATELLITE VIEW" at bounding box center [499, 229] width 999 height 284
click at [953, 230] on icon at bounding box center [960, 229] width 29 height 29
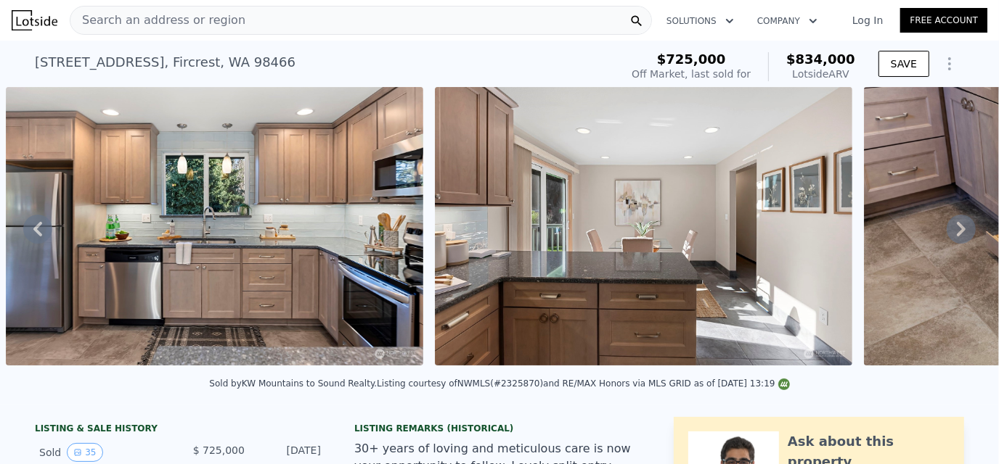
click at [953, 230] on icon at bounding box center [960, 229] width 29 height 29
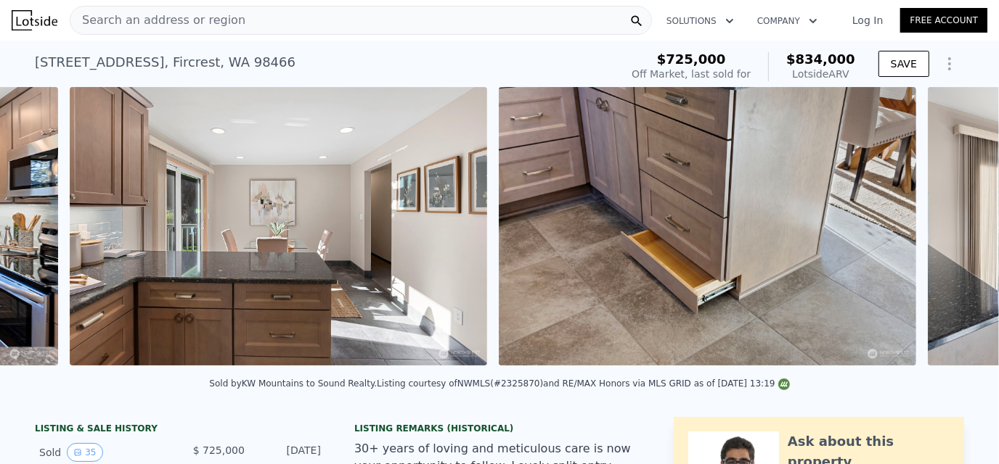
scroll to position [0, 5291]
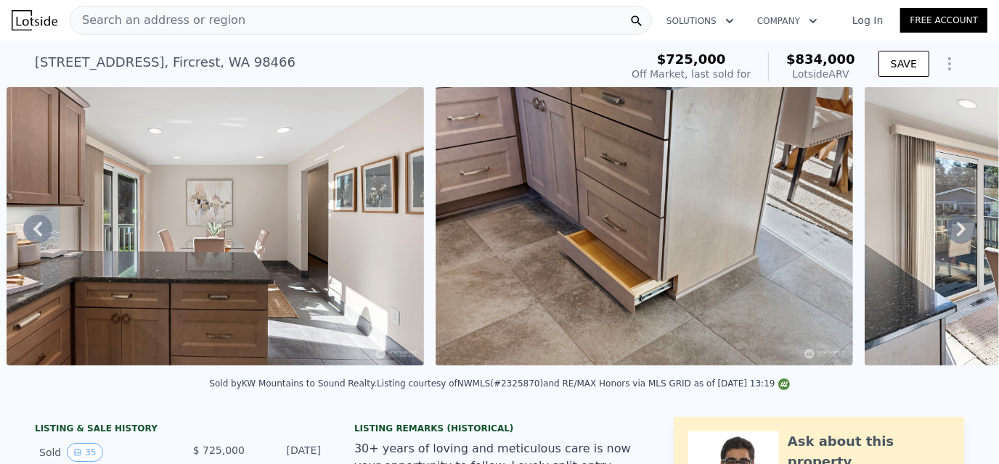
click at [954, 229] on icon at bounding box center [960, 229] width 29 height 29
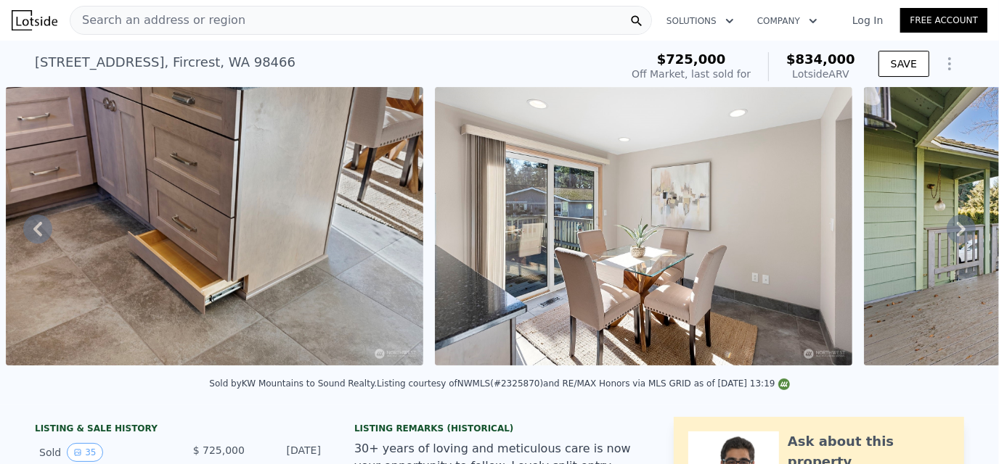
click at [954, 229] on icon at bounding box center [960, 229] width 29 height 29
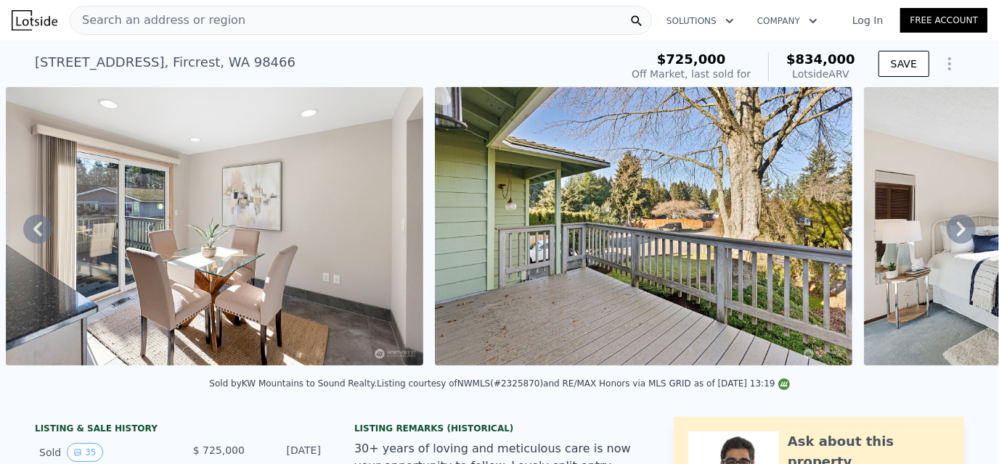
click at [954, 229] on icon at bounding box center [960, 229] width 29 height 29
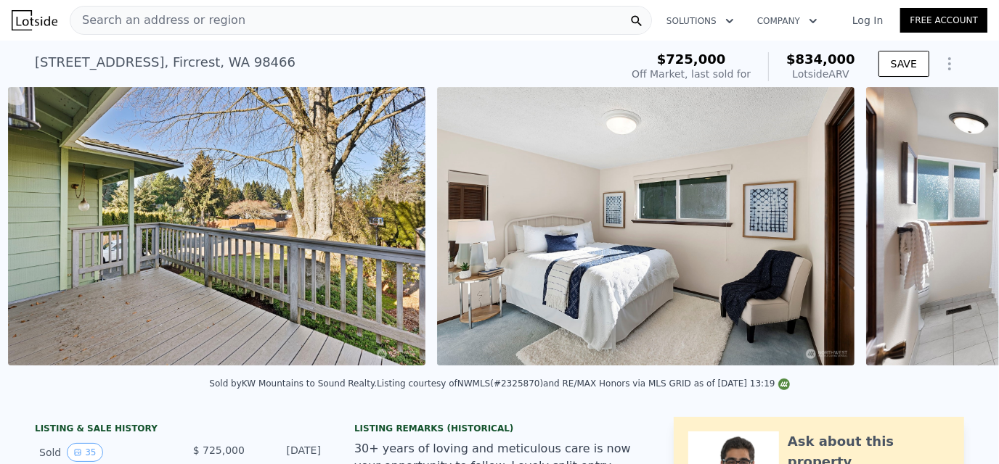
scroll to position [0, 6578]
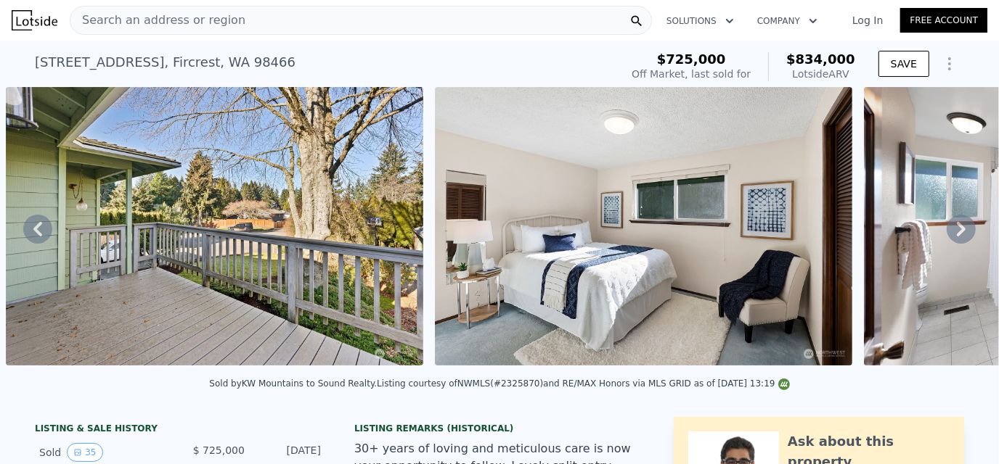
click at [946, 232] on icon at bounding box center [960, 229] width 29 height 29
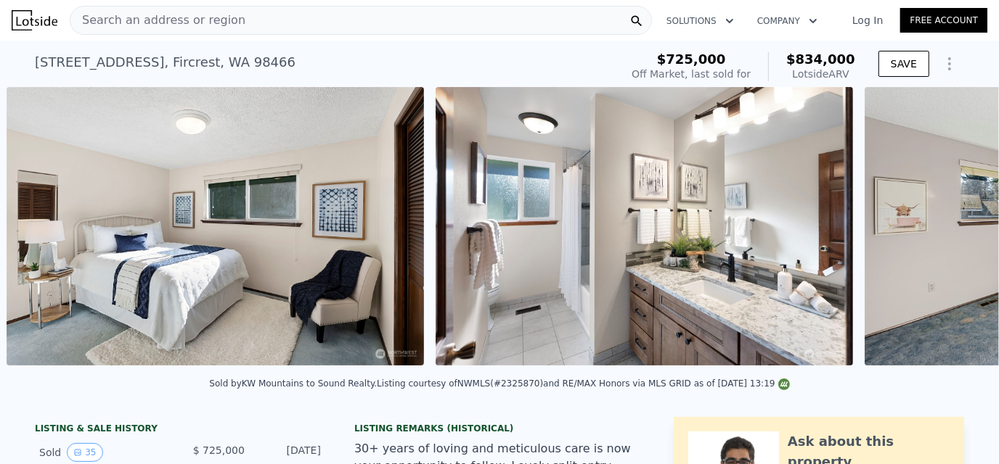
scroll to position [0, 7007]
